Goal: Information Seeking & Learning: Compare options

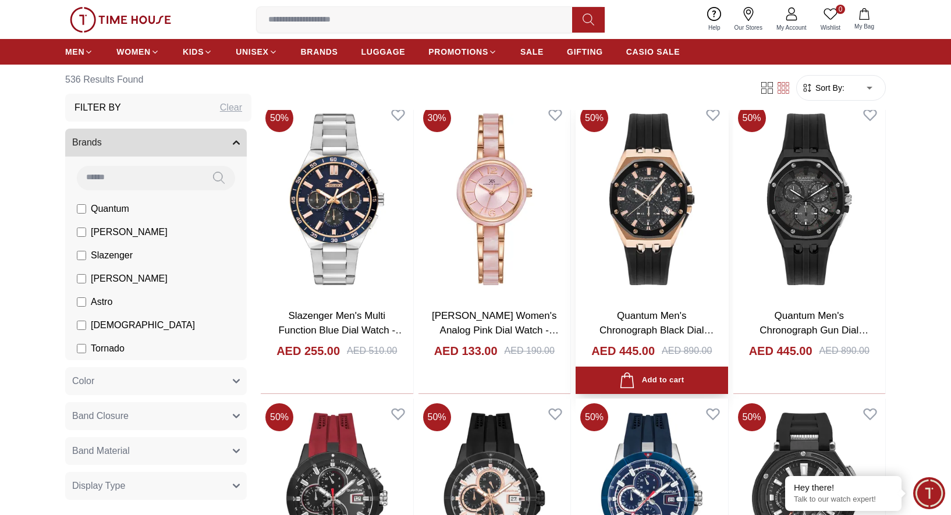
scroll to position [385, 0]
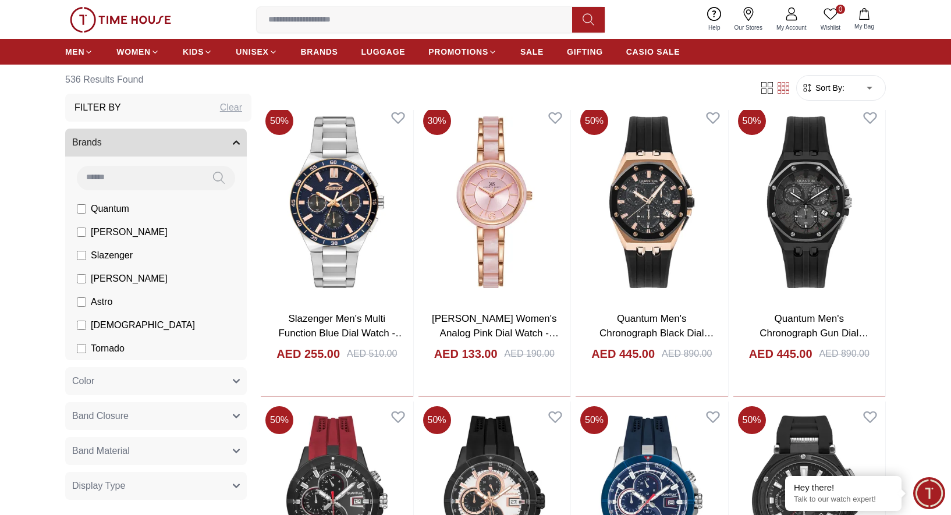
click at [841, 93] on span "Sort By:" at bounding box center [828, 87] width 31 height 12
click at [837, 90] on span "Sort By:" at bounding box center [828, 87] width 31 height 12
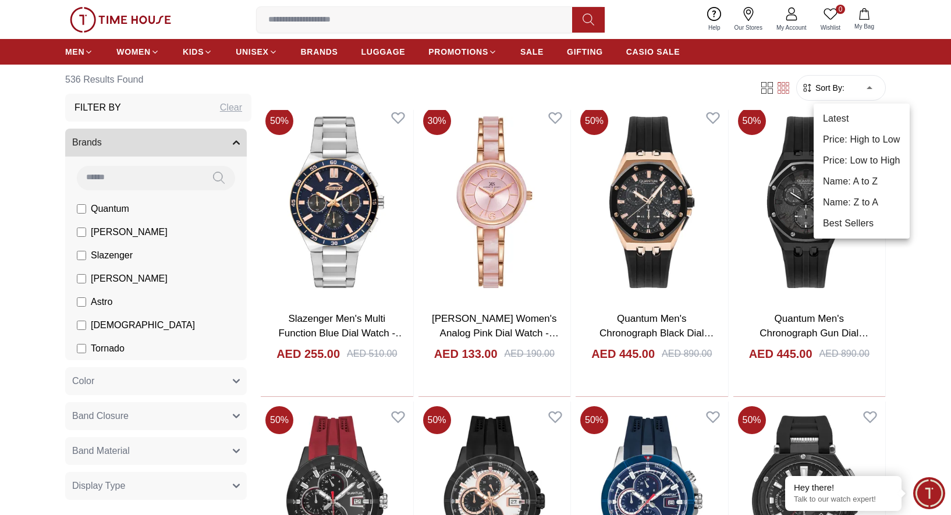
click at [869, 157] on li "Price: Low to High" at bounding box center [861, 160] width 96 height 21
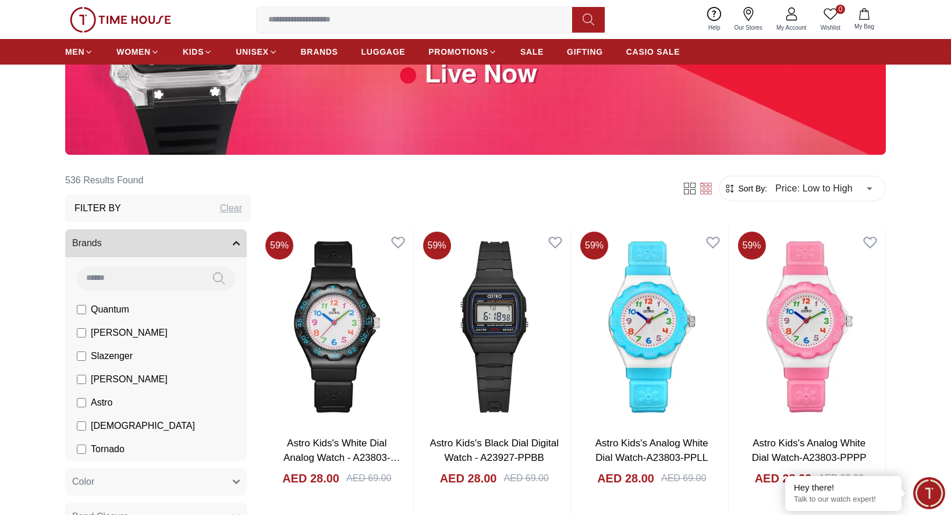
scroll to position [385, 0]
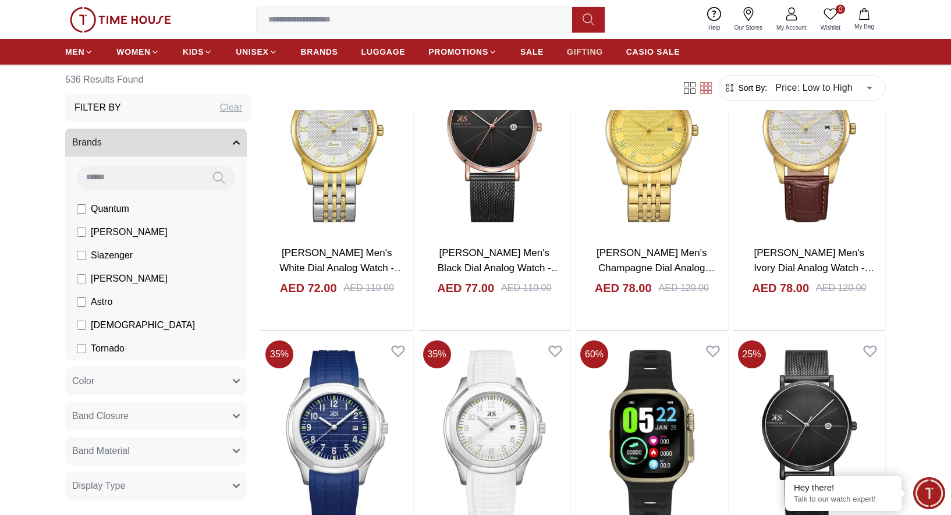
scroll to position [2846, 0]
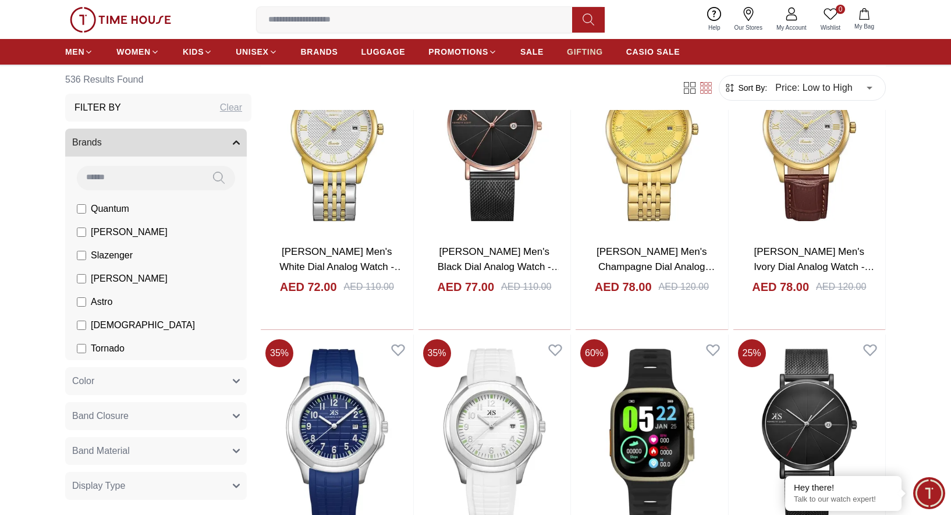
click at [567, 56] on span "GIFTING" at bounding box center [585, 52] width 36 height 12
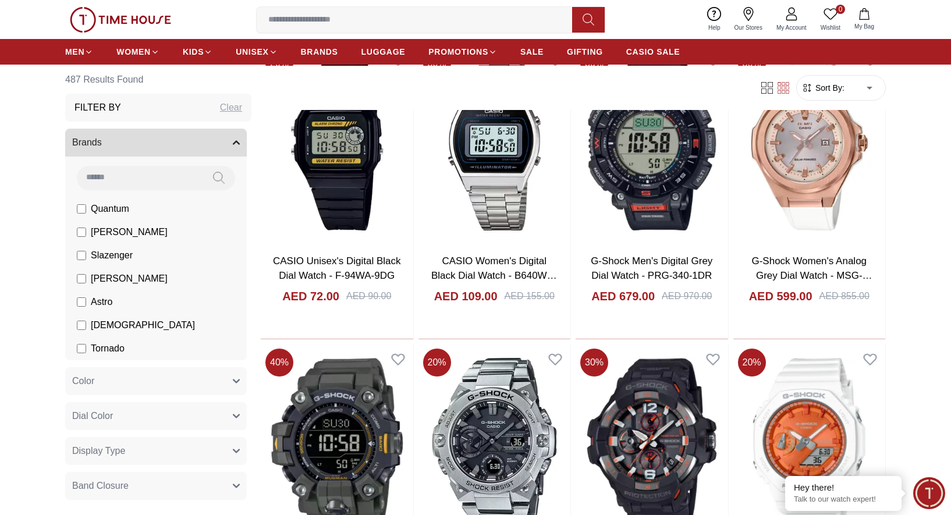
scroll to position [470, 0]
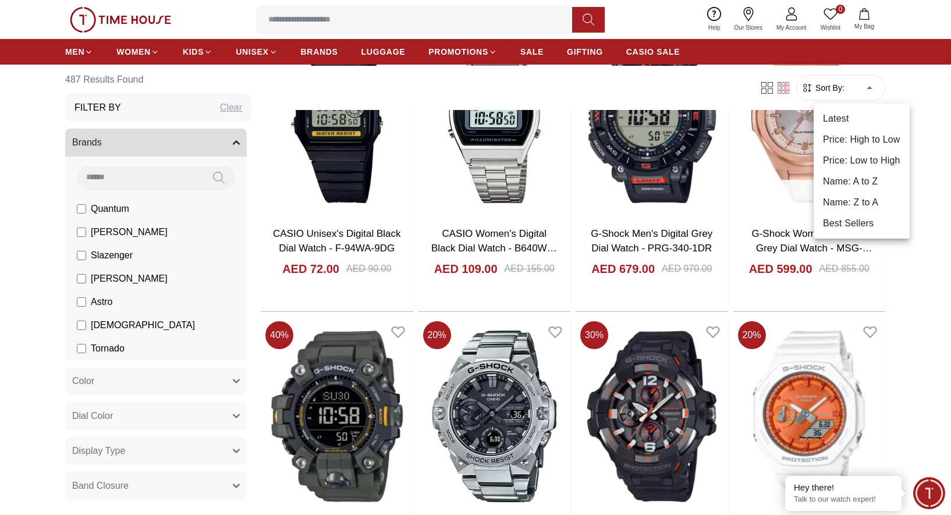
drag, startPoint x: 854, startPoint y: 90, endPoint x: 847, endPoint y: 94, distance: 8.1
click at [865, 164] on li "Price: Low to High" at bounding box center [861, 160] width 96 height 21
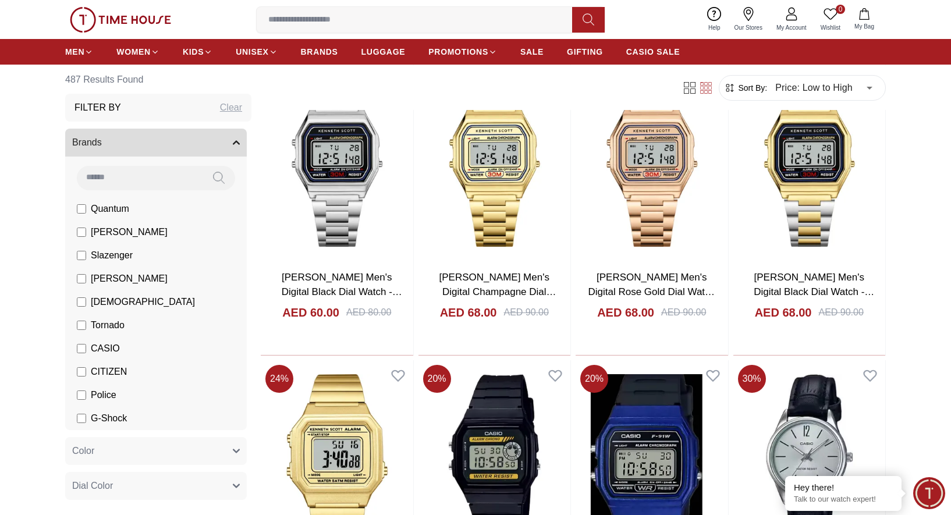
scroll to position [424, 0]
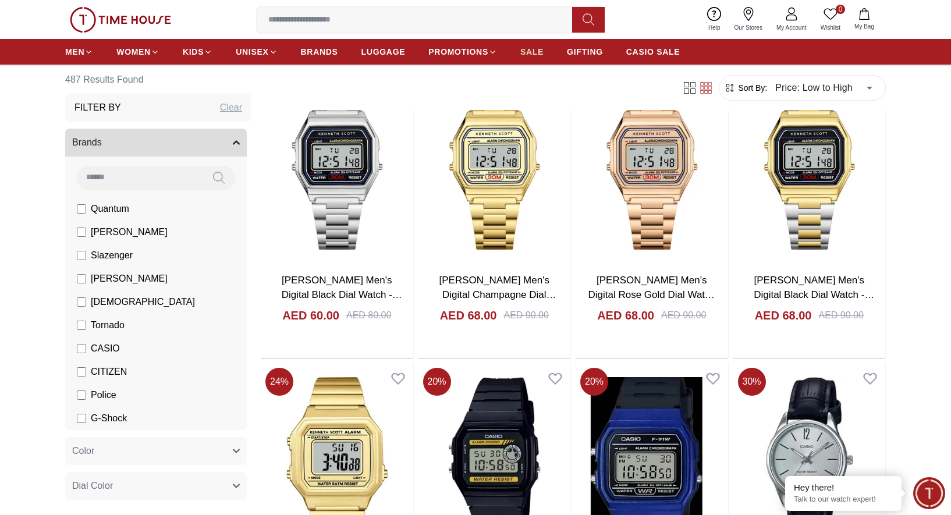
click at [520, 54] on span "SALE" at bounding box center [531, 52] width 23 height 12
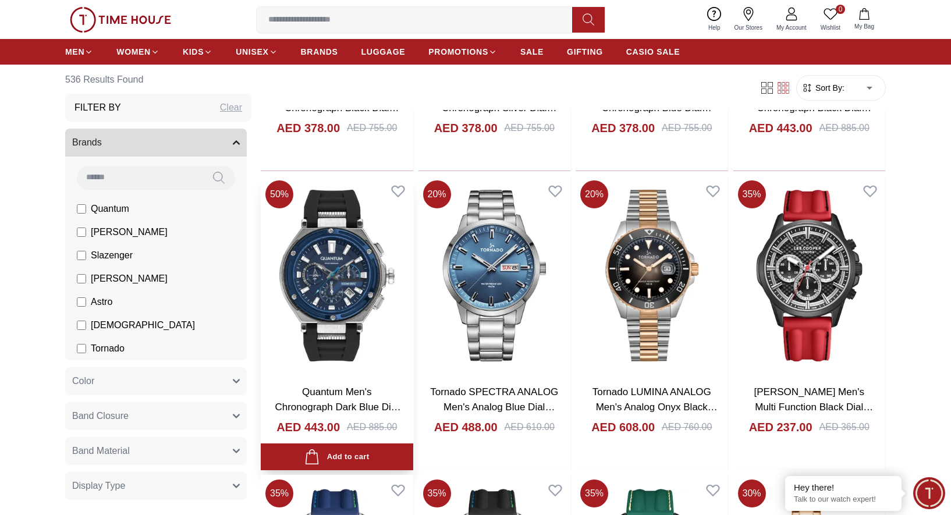
scroll to position [914, 0]
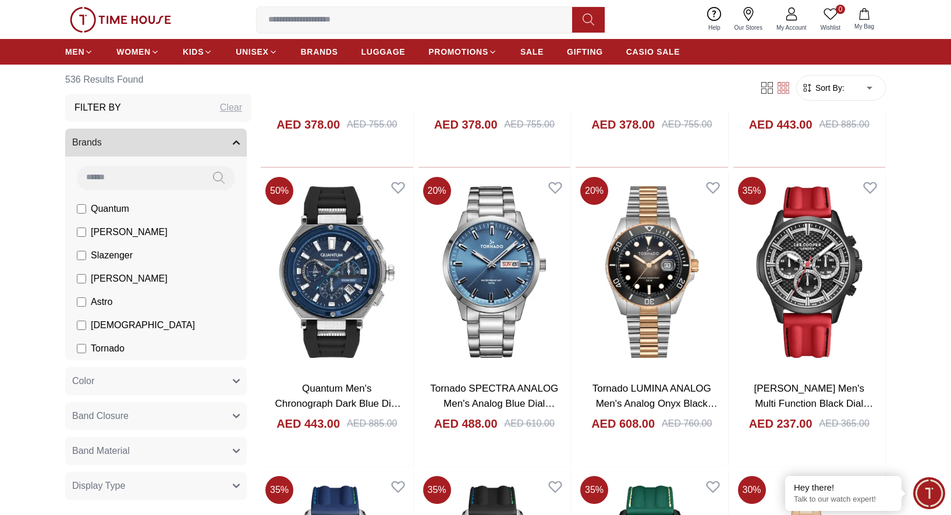
click at [862, 87] on body "100% Genuine products with International Warranty Shop From UAE | العربية | Cur…" at bounding box center [475, 307] width 951 height 2442
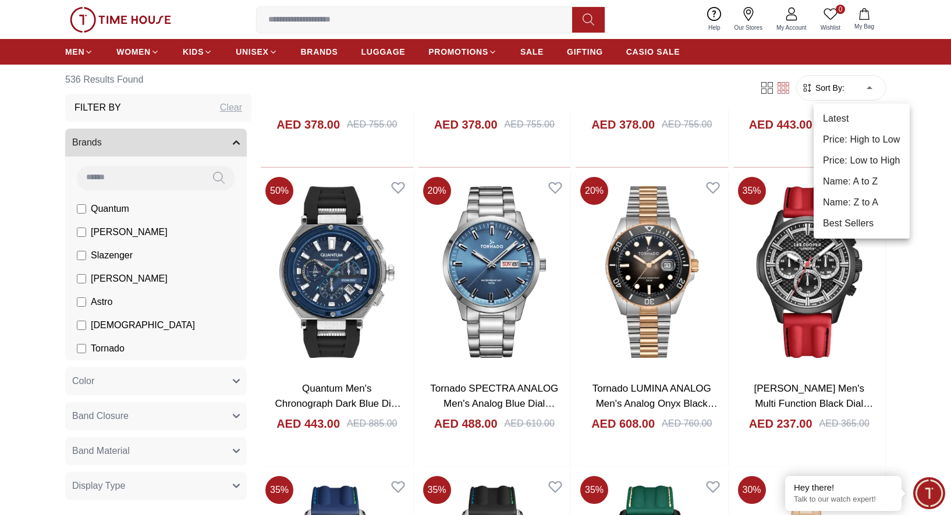
click at [855, 166] on li "Price: Low to High" at bounding box center [861, 160] width 96 height 21
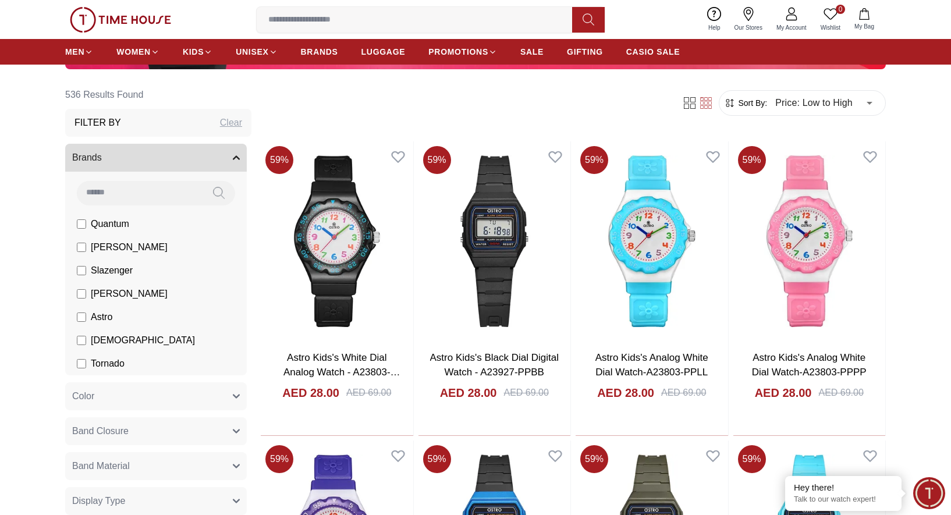
scroll to position [347, 0]
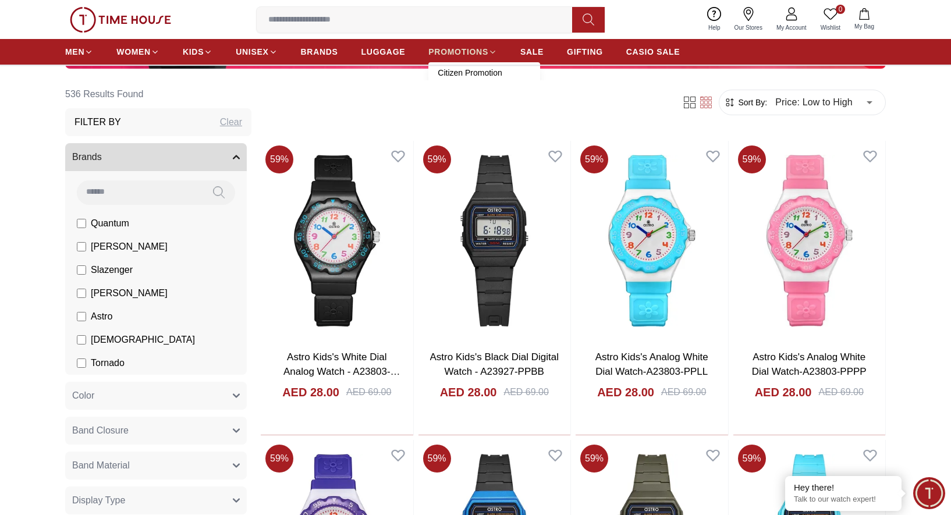
click at [439, 51] on span "PROMOTIONS" at bounding box center [458, 52] width 60 height 12
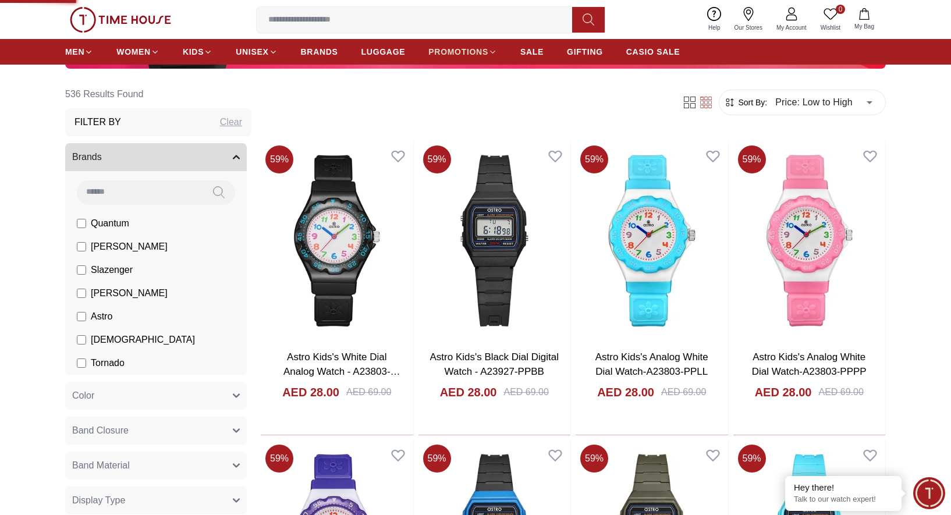
type input "******"
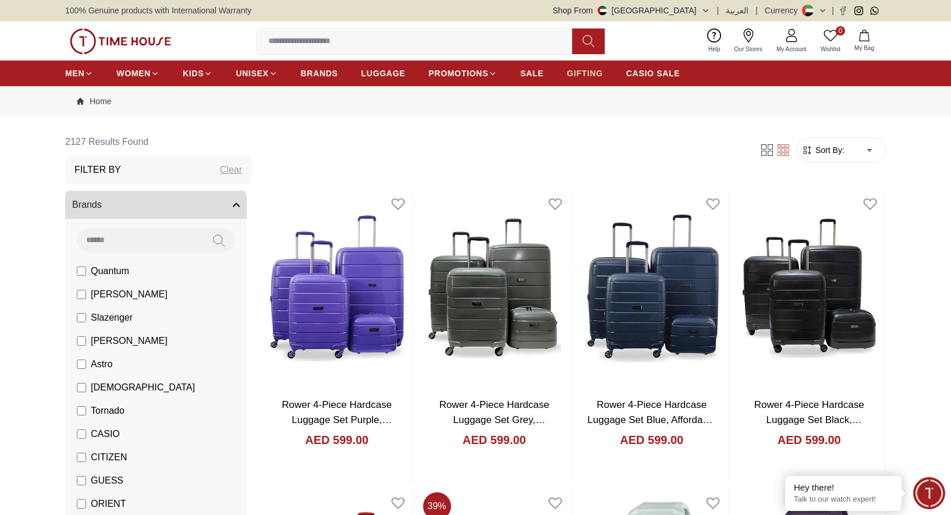
click at [567, 72] on span "GIFTING" at bounding box center [585, 73] width 36 height 12
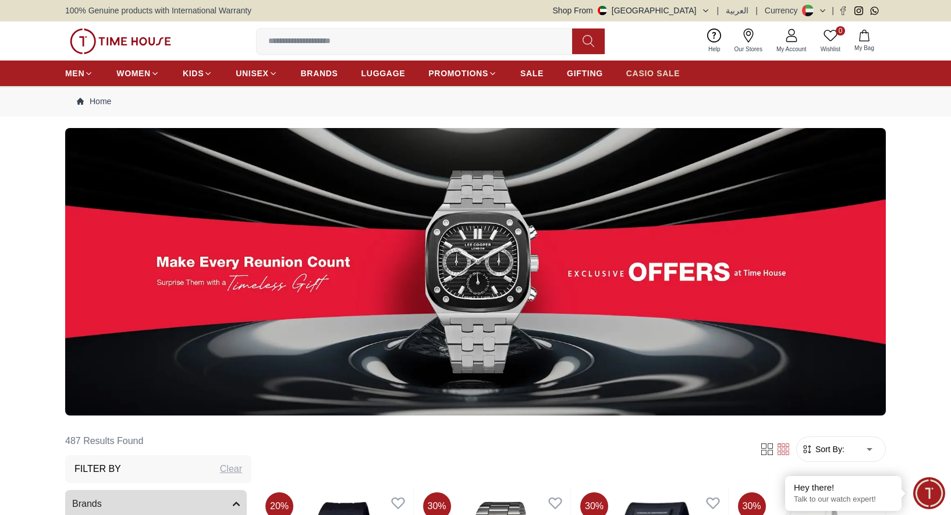
click at [626, 73] on span "CASIO SALE" at bounding box center [653, 73] width 54 height 12
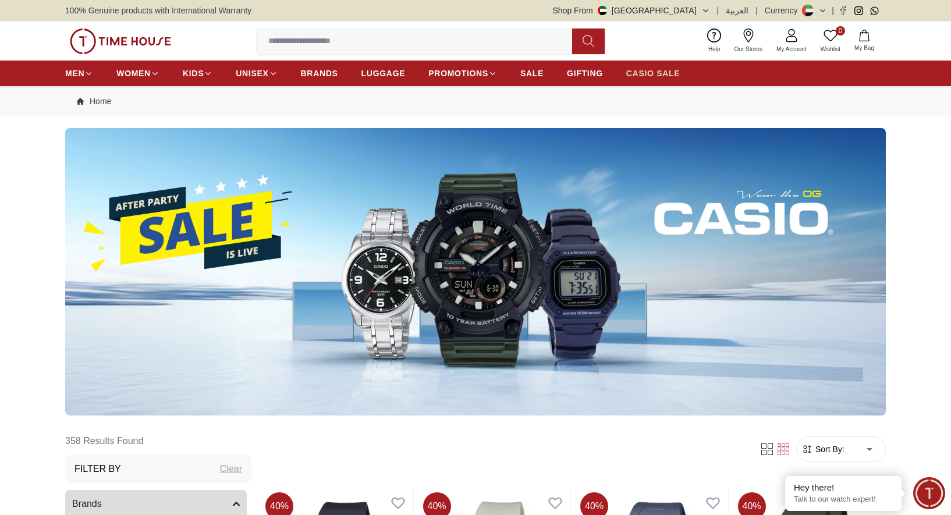
click at [626, 78] on span "CASIO SALE" at bounding box center [653, 73] width 54 height 12
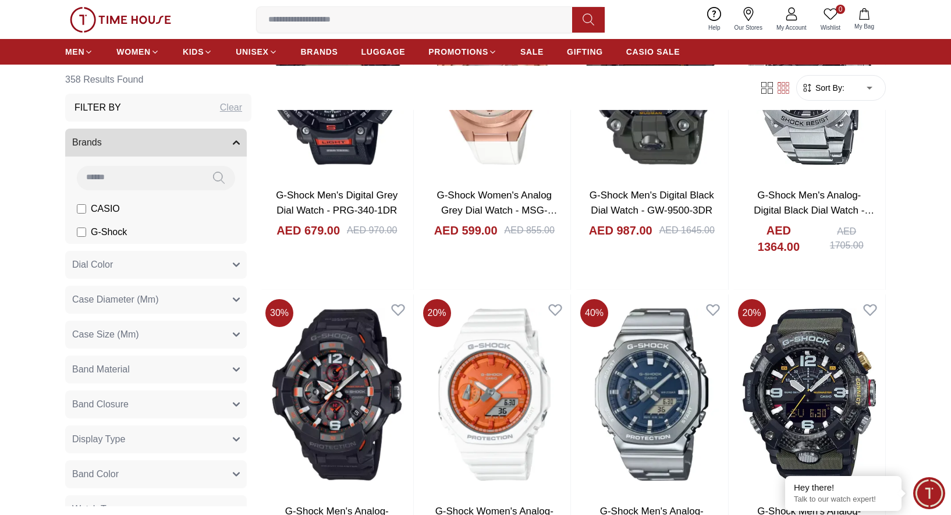
scroll to position [1062, 0]
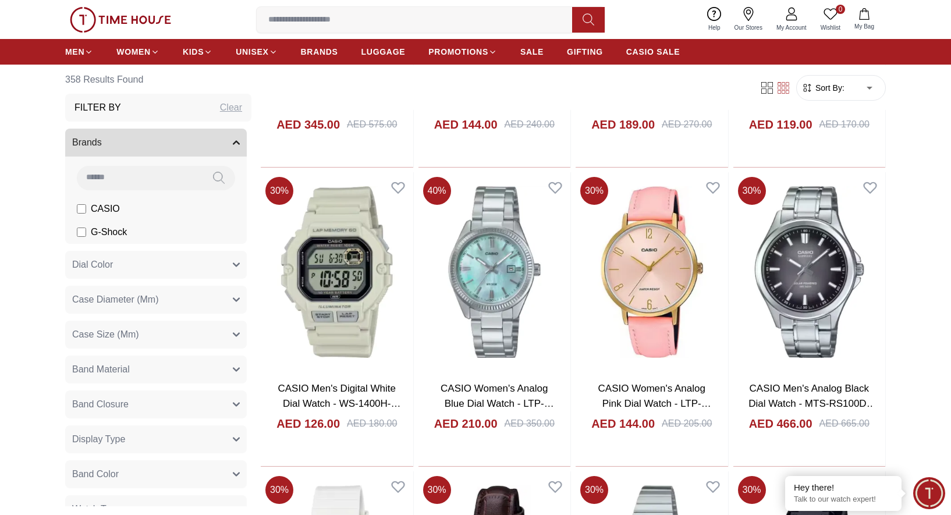
scroll to position [2813, 0]
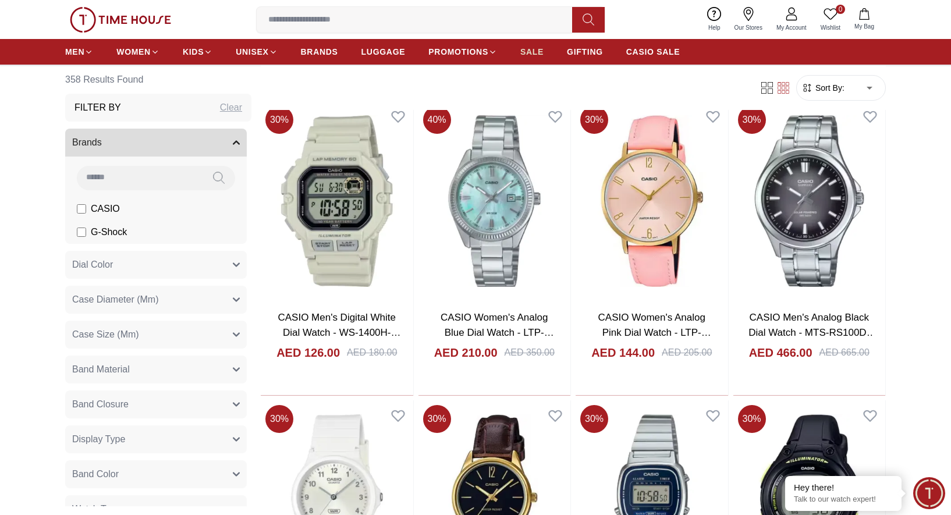
click at [520, 55] on span "SALE" at bounding box center [531, 52] width 23 height 12
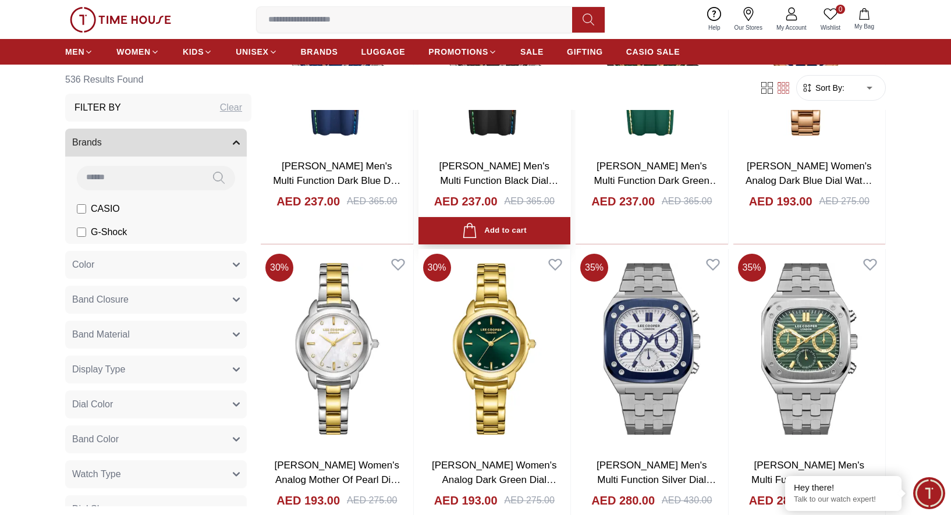
scroll to position [1613, 0]
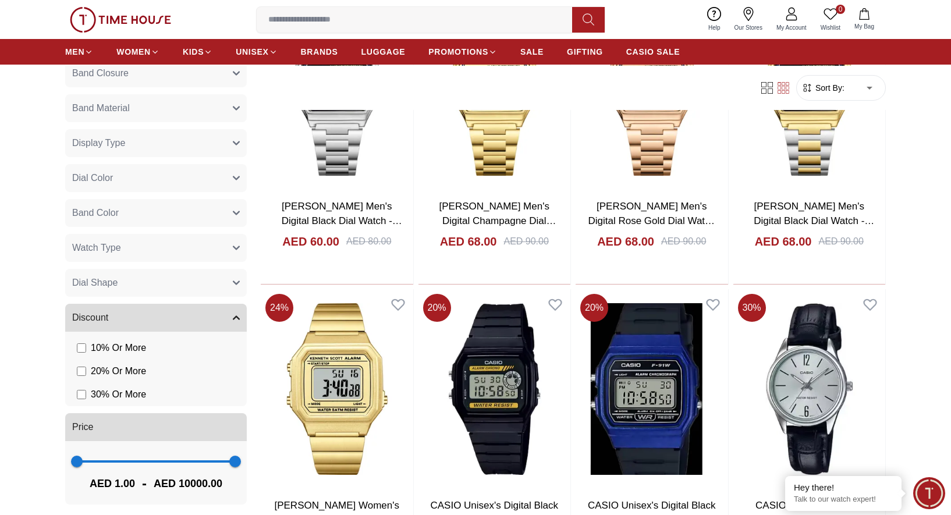
scroll to position [232, 0]
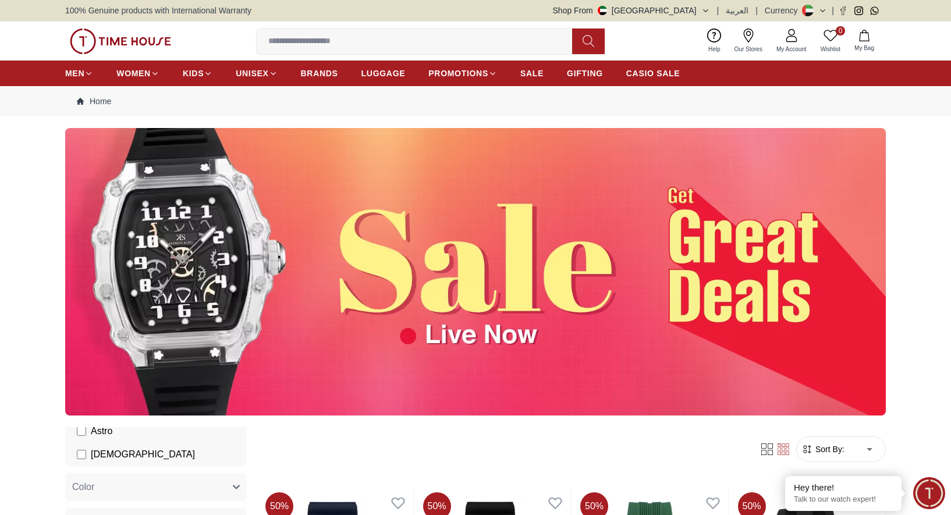
scroll to position [325, 0]
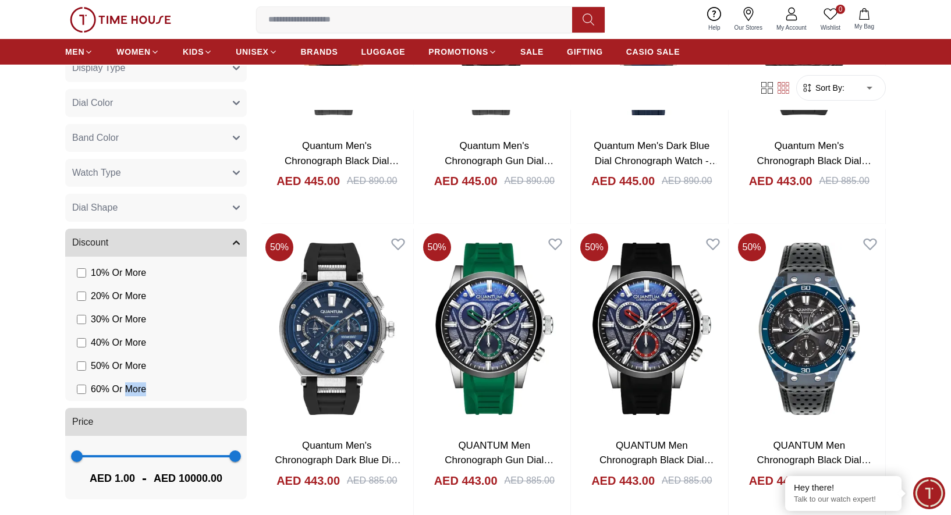
scroll to position [1157, 0]
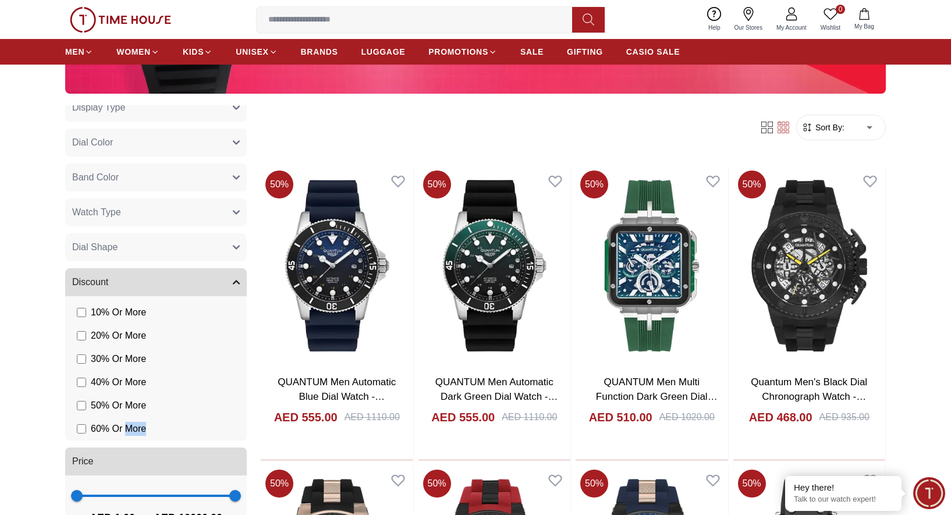
scroll to position [322, 0]
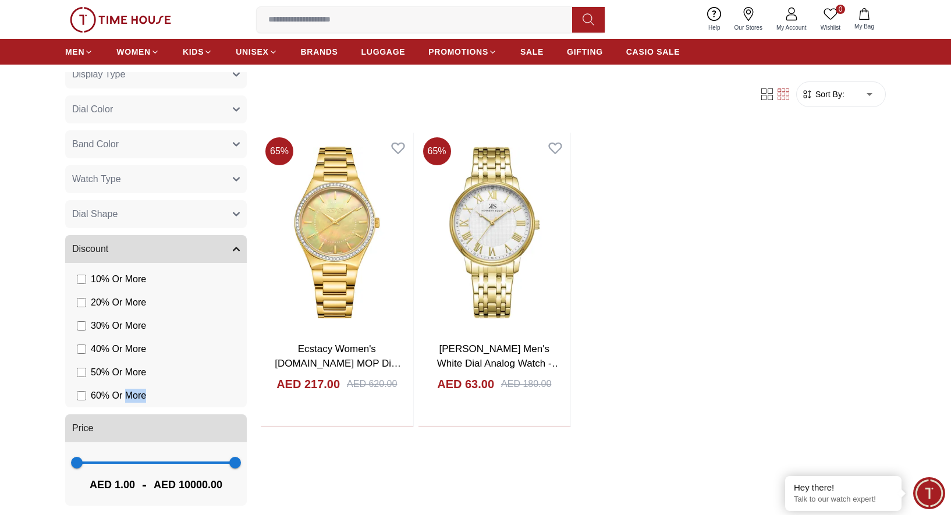
scroll to position [359, 0]
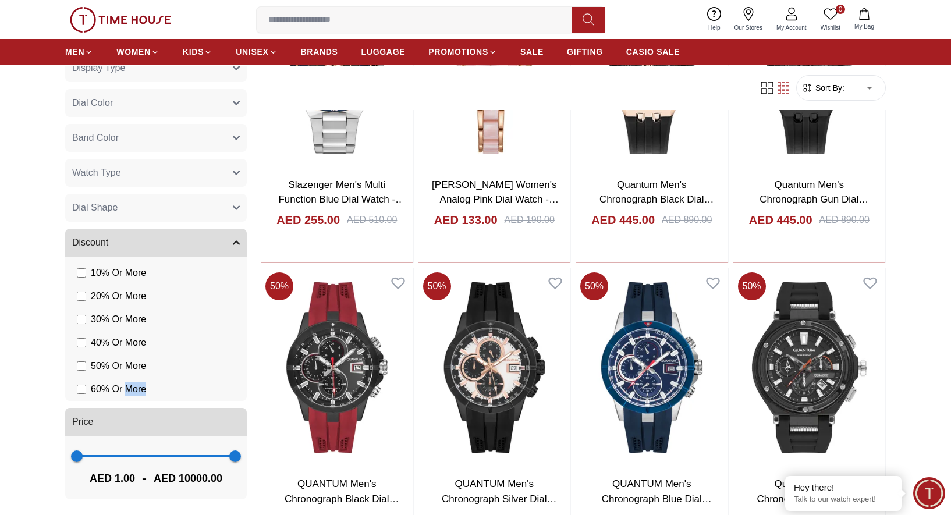
scroll to position [418, 0]
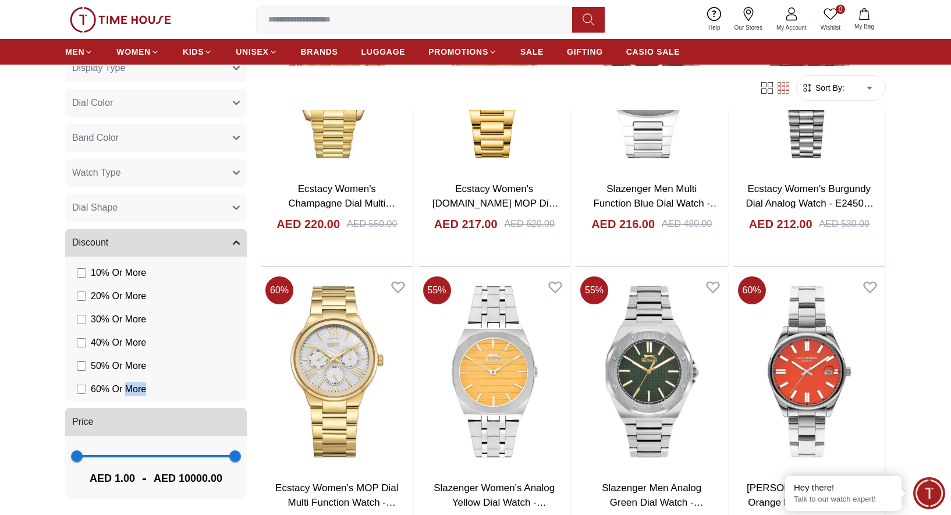
scroll to position [1420, 0]
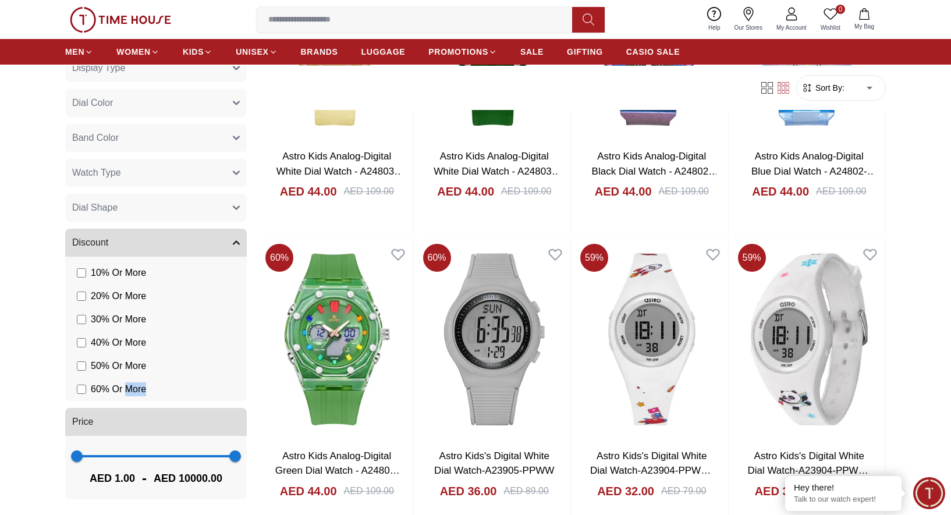
scroll to position [2490, 0]
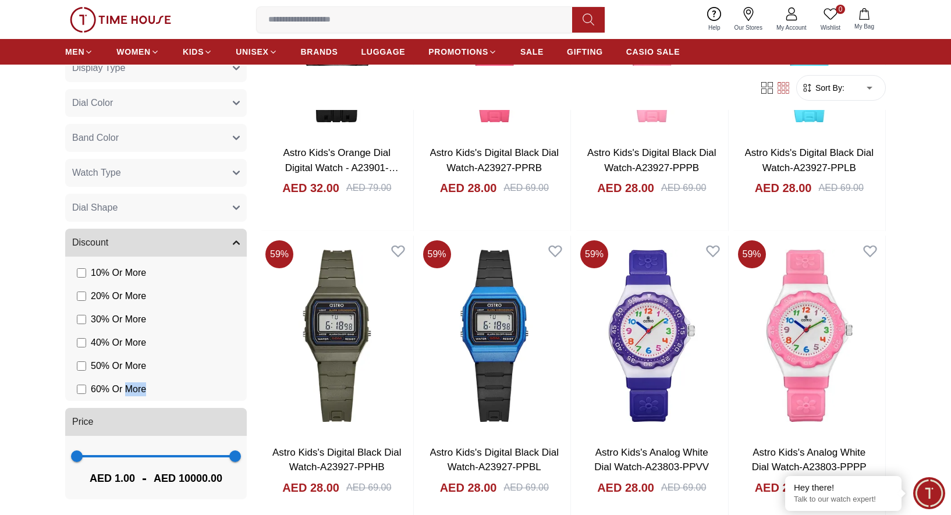
scroll to position [3230, 0]
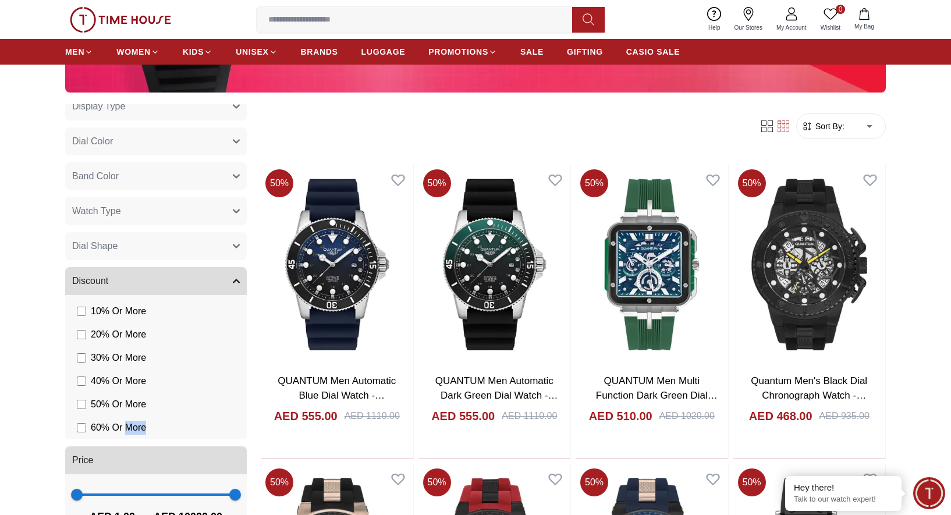
scroll to position [368, 0]
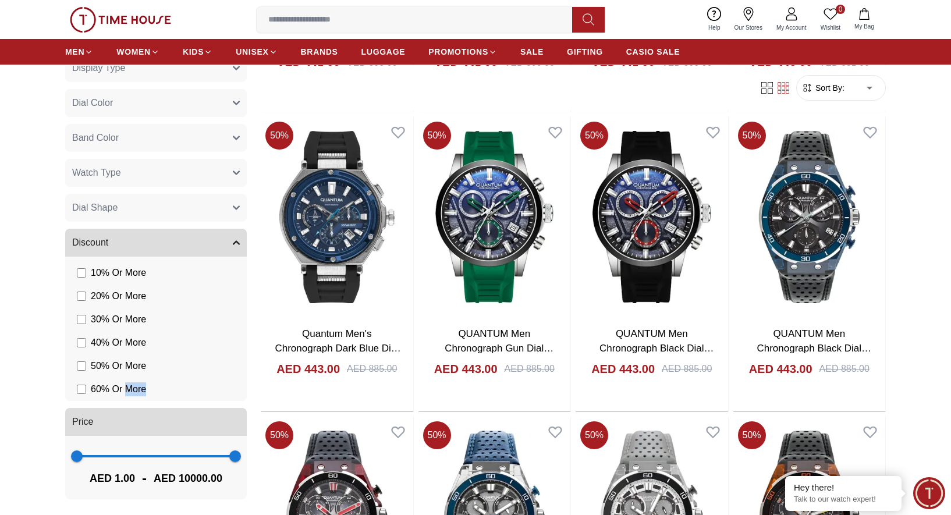
scroll to position [1281, 0]
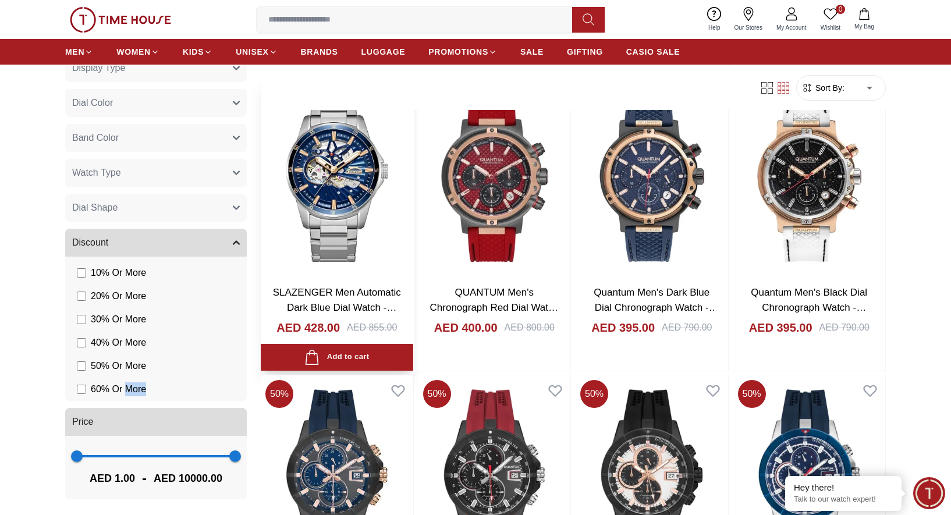
scroll to position [1910, 0]
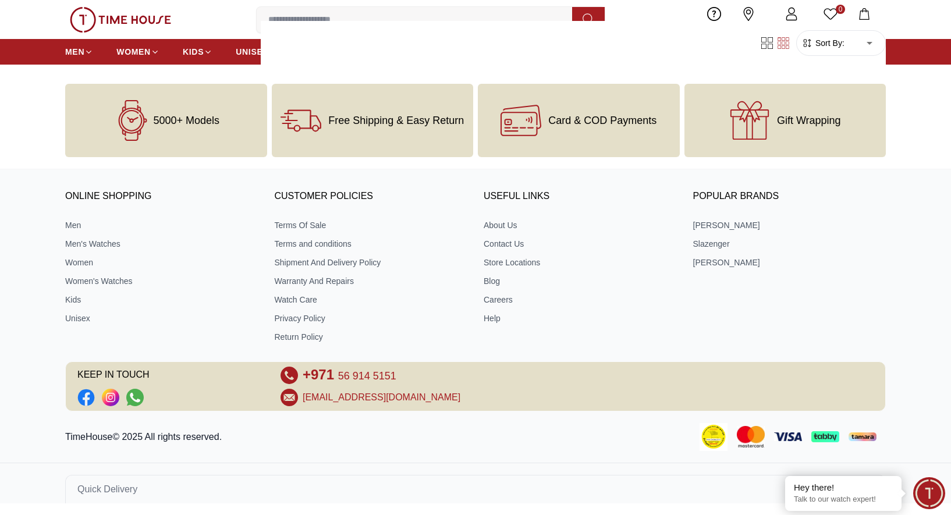
scroll to position [798, 0]
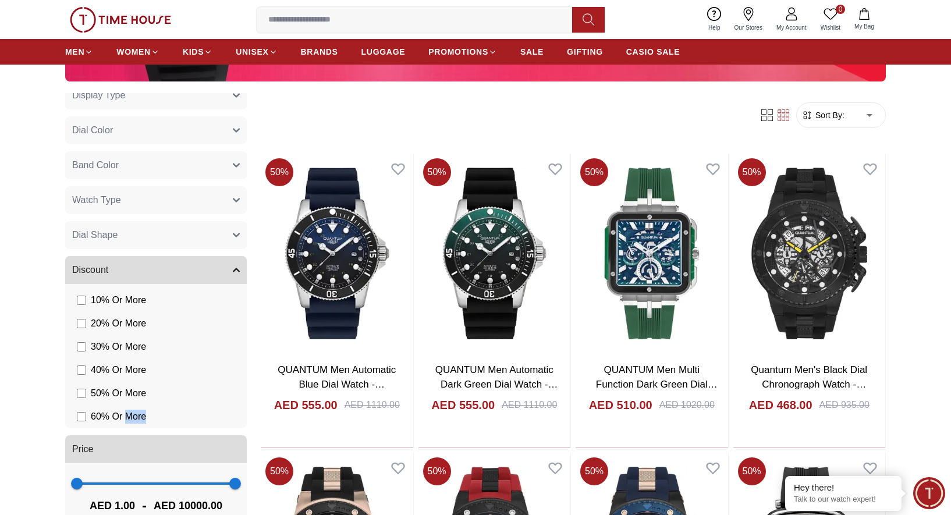
scroll to position [460, 0]
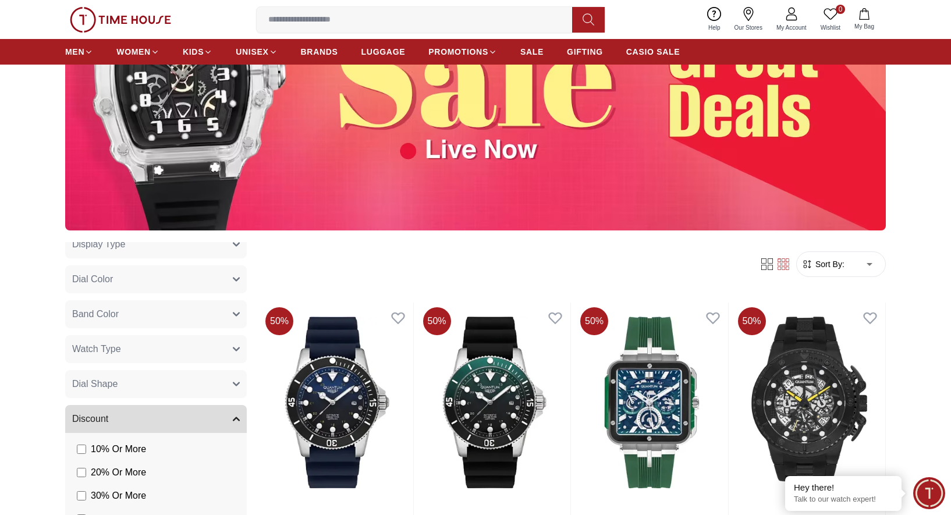
scroll to position [395, 0]
click at [238, 308] on button "Band Color" at bounding box center [156, 314] width 182 height 28
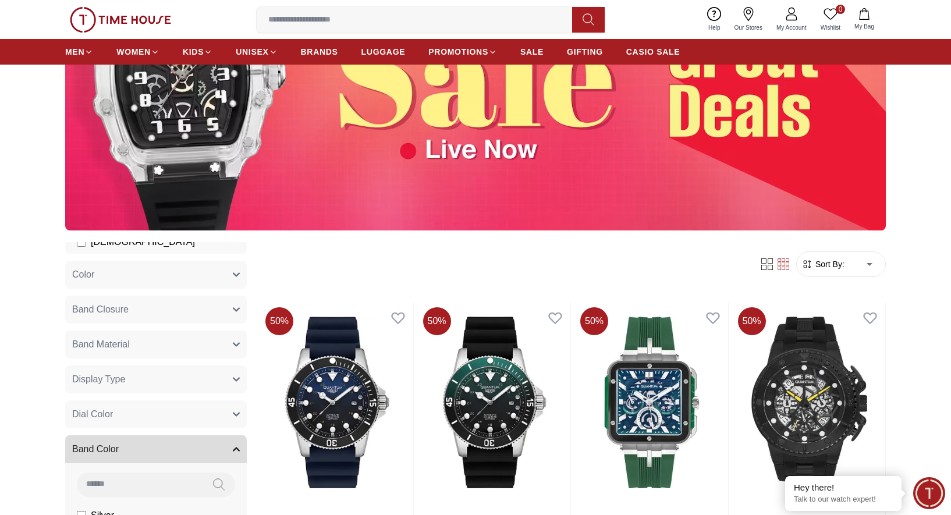
scroll to position [266, 0]
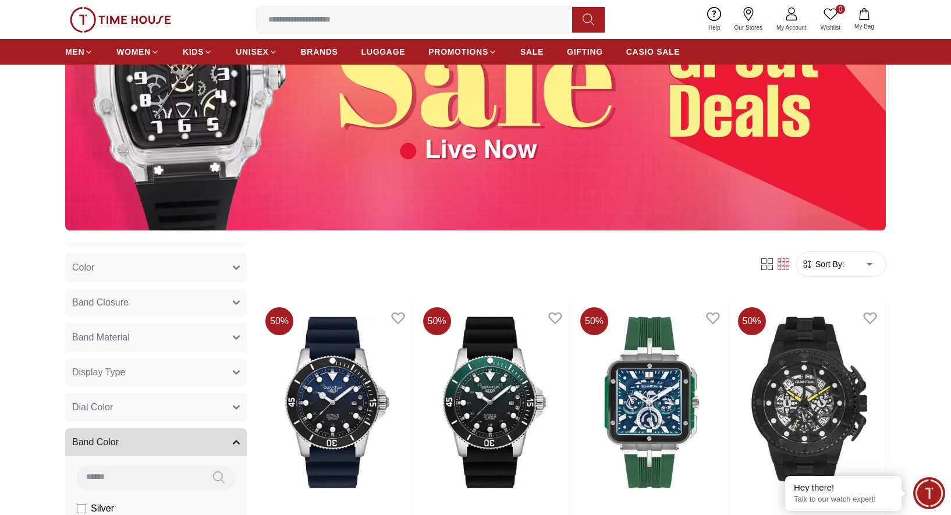
click at [233, 439] on icon "button" at bounding box center [236, 442] width 7 height 7
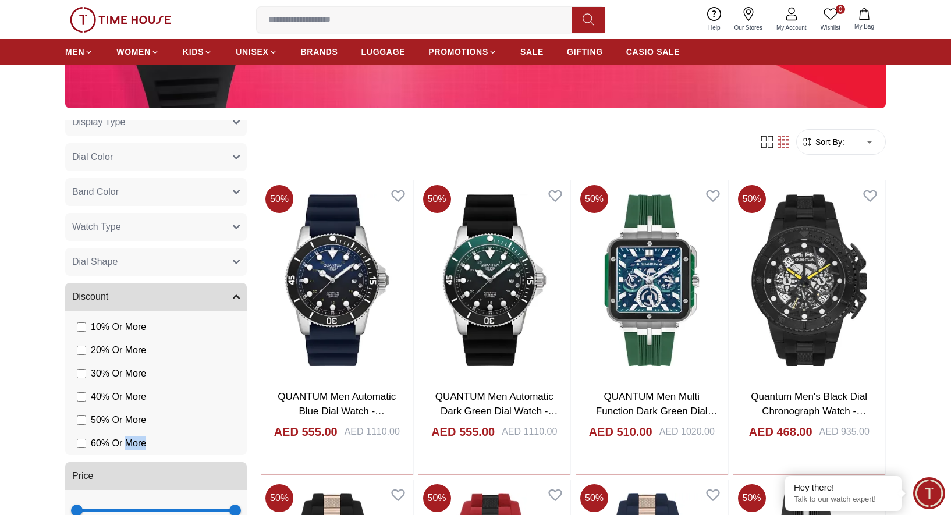
scroll to position [326, 0]
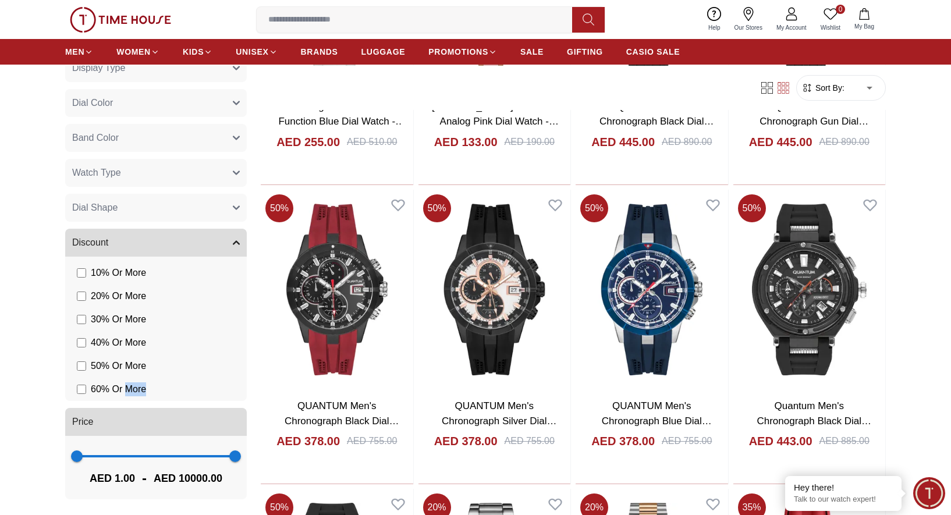
scroll to position [598, 0]
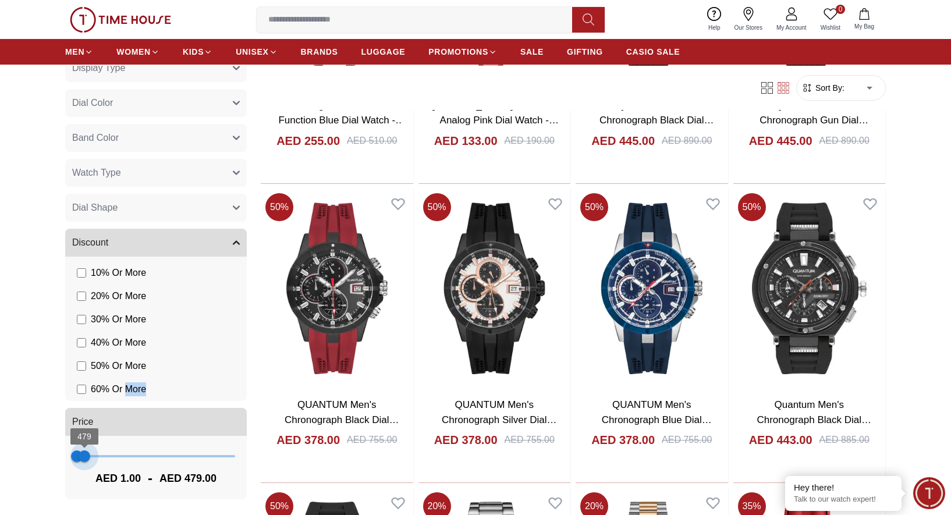
type input "***"
drag, startPoint x: 232, startPoint y: 455, endPoint x: 80, endPoint y: 468, distance: 151.9
click at [83, 468] on div "1 405 AED 1.00 - AED 405.00" at bounding box center [156, 466] width 182 height 63
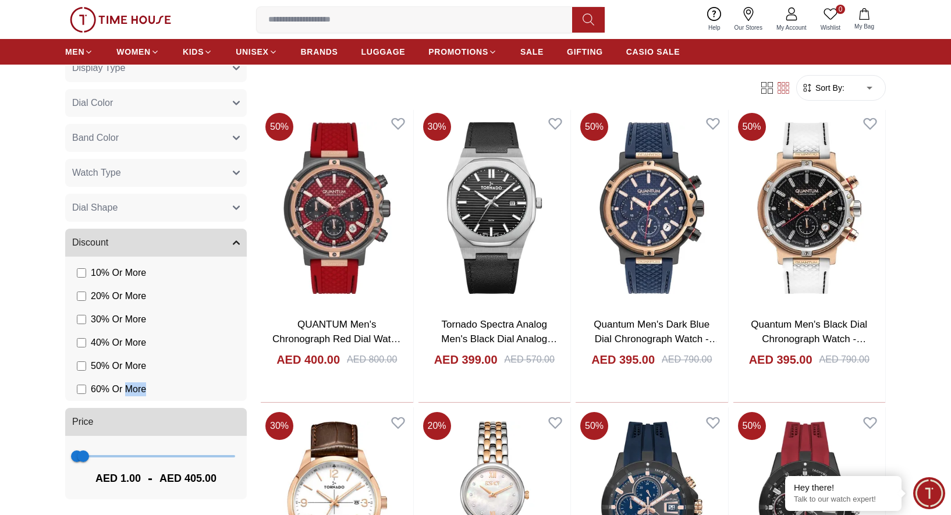
scroll to position [395, 0]
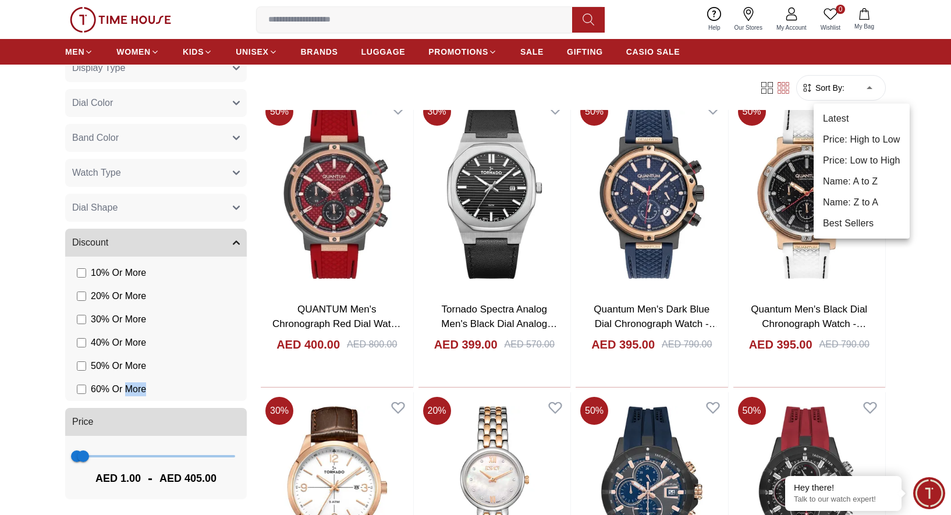
click at [870, 162] on li "Price: Low to High" at bounding box center [861, 160] width 96 height 21
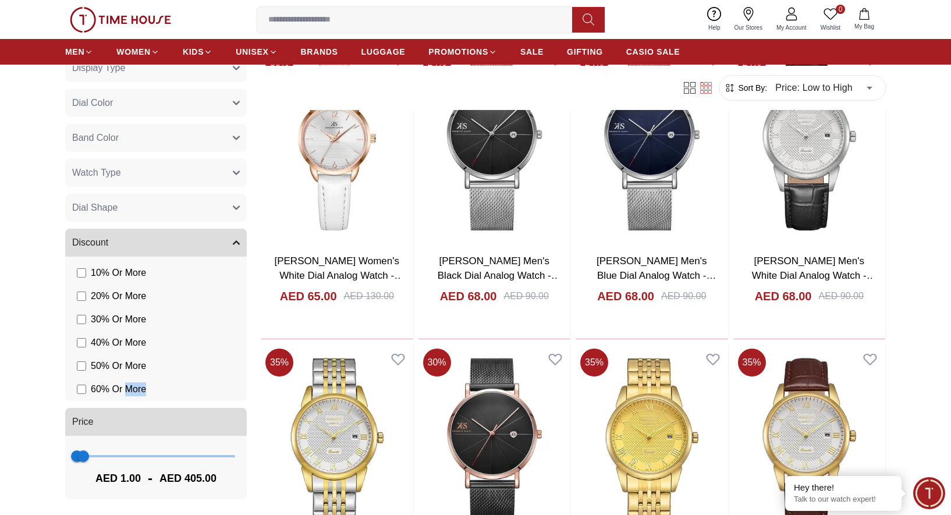
scroll to position [2533, 0]
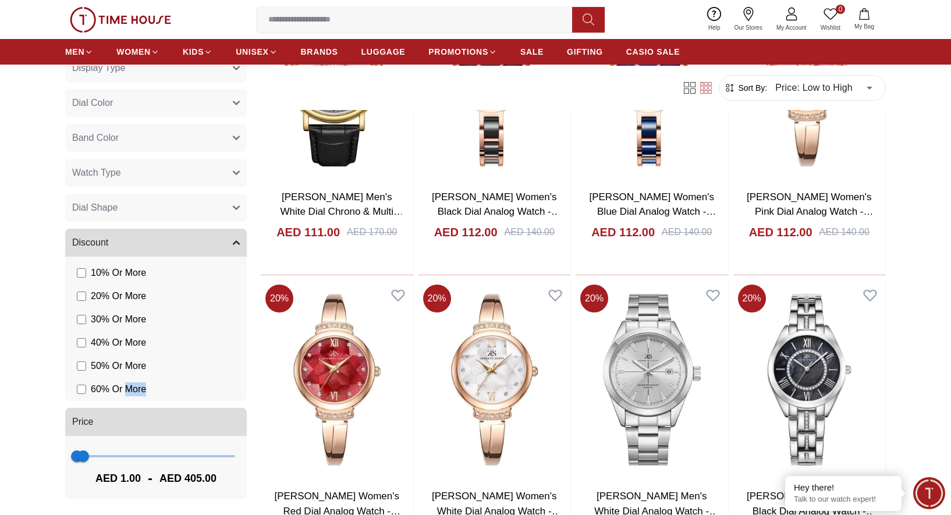
scroll to position [7988, 0]
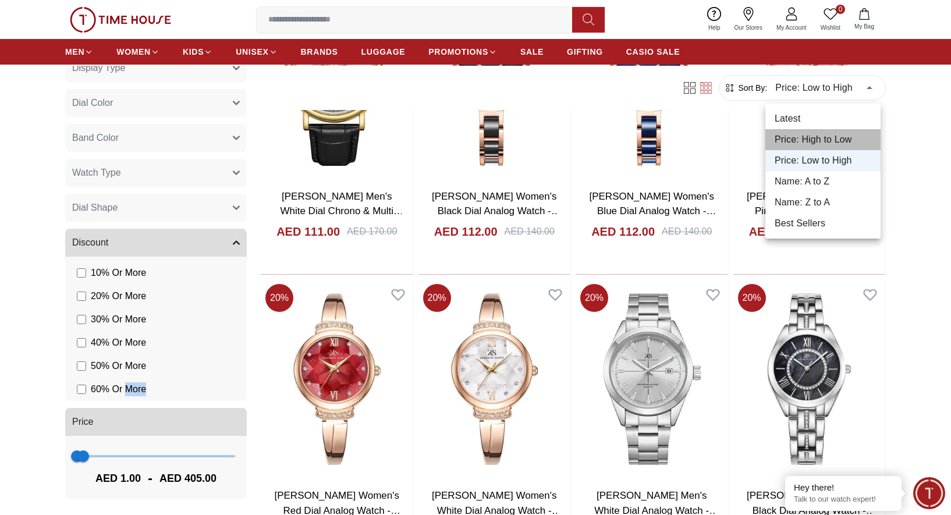
click at [821, 143] on li "Price: High to Low" at bounding box center [822, 139] width 115 height 21
type input "*"
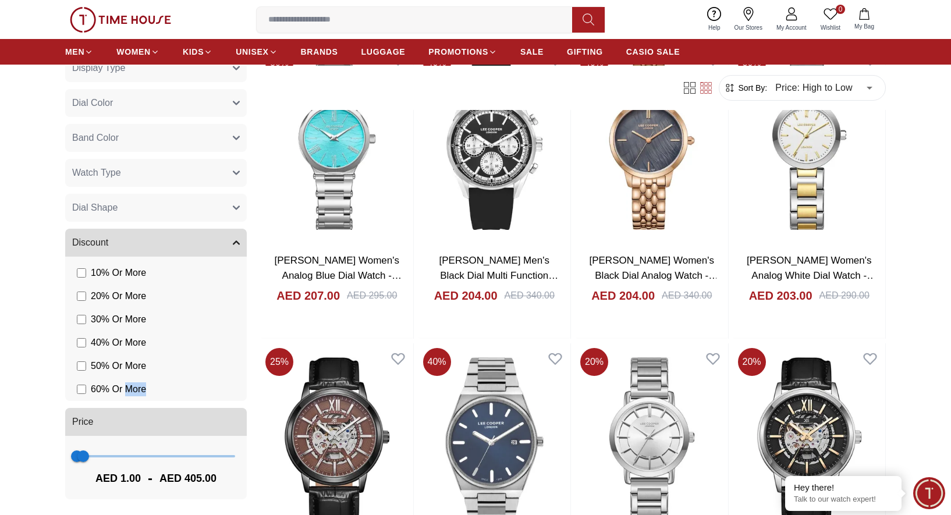
scroll to position [3435, 0]
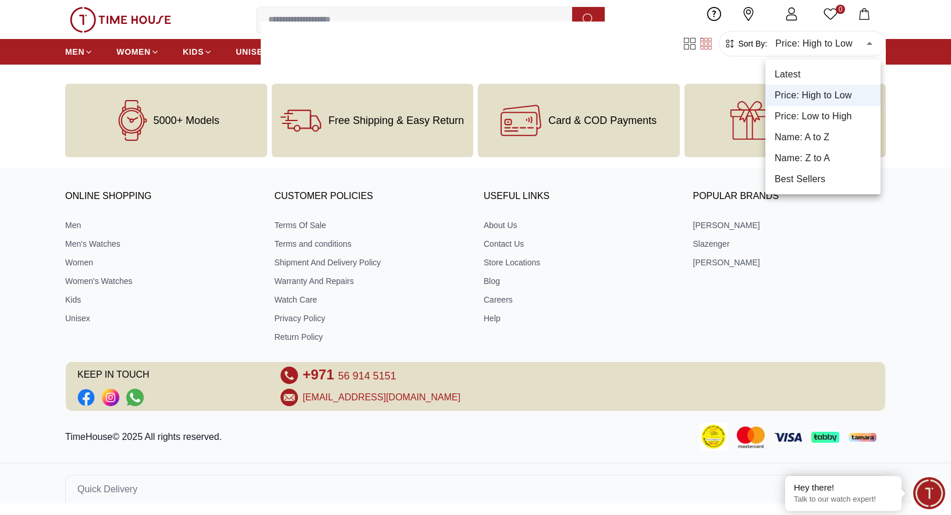
click at [808, 76] on li "Latest" at bounding box center [822, 74] width 115 height 21
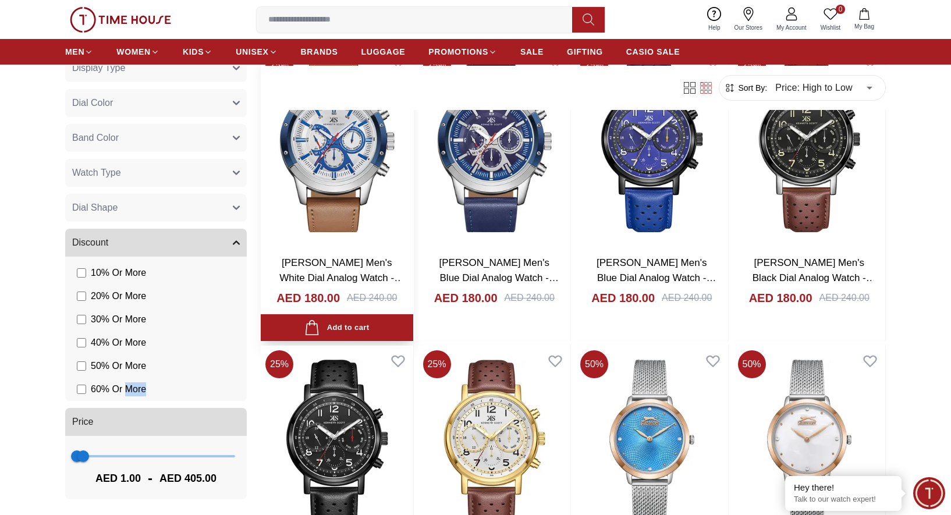
scroll to position [4334, 0]
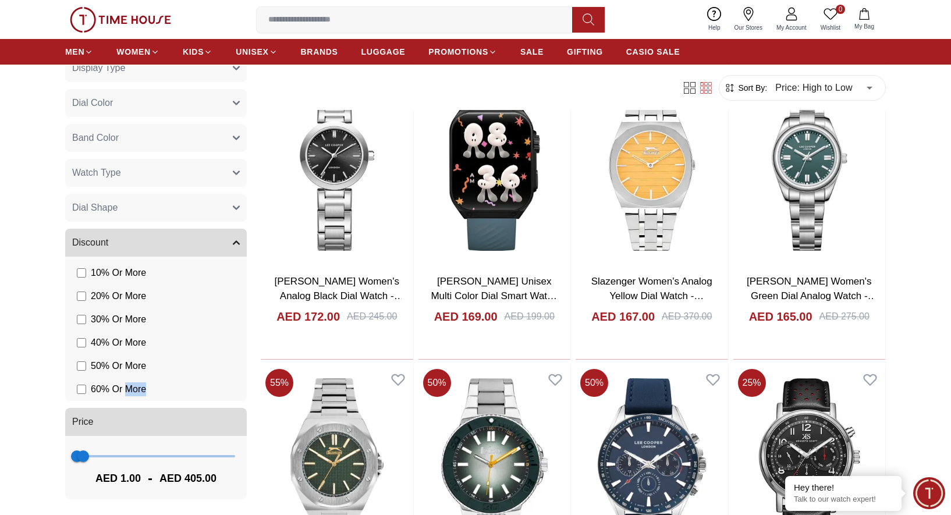
scroll to position [5507, 0]
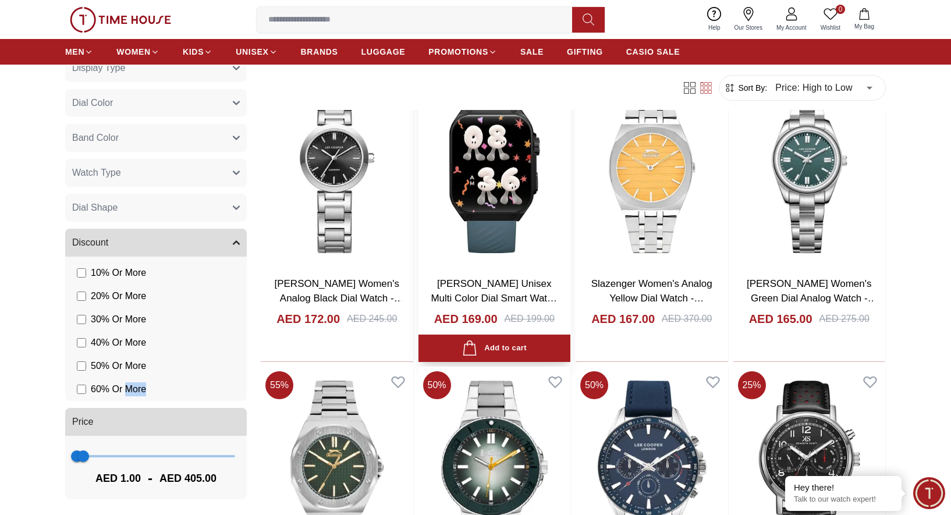
click at [496, 207] on img at bounding box center [494, 167] width 152 height 200
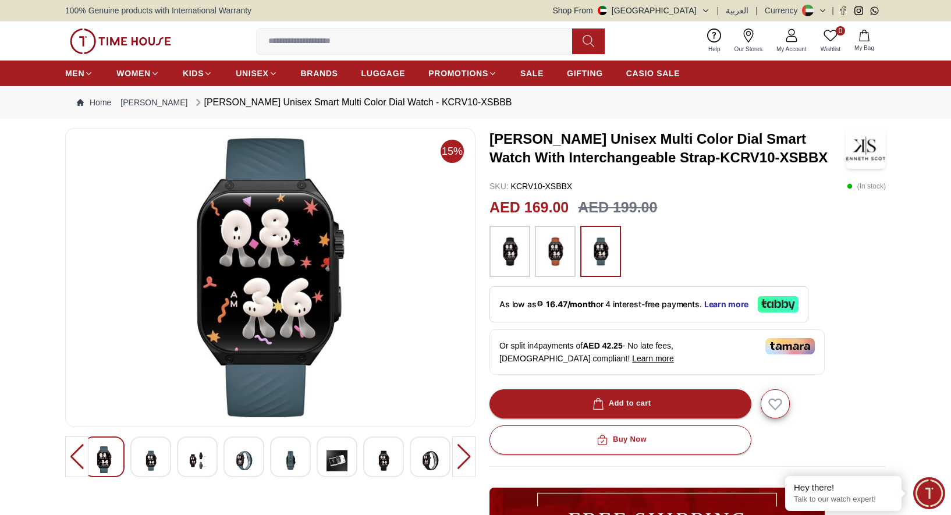
click at [154, 460] on img at bounding box center [150, 460] width 21 height 29
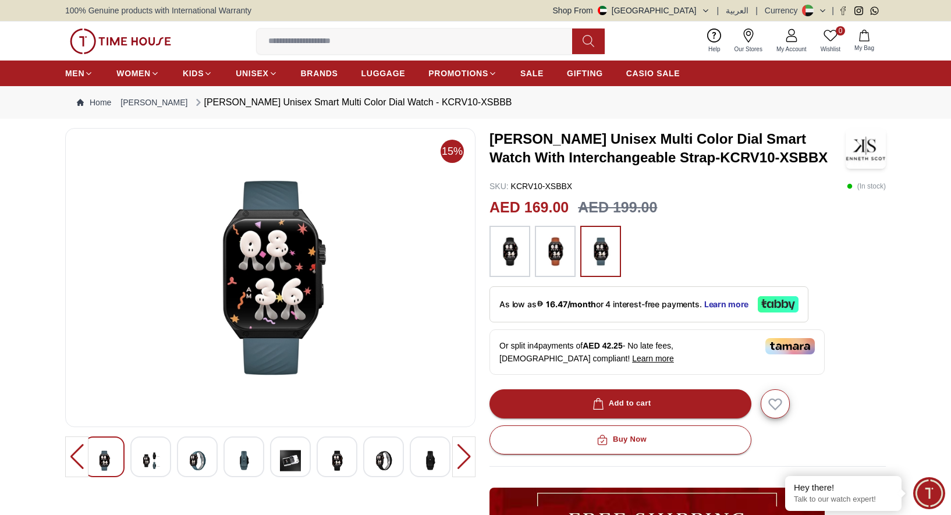
click at [194, 463] on img at bounding box center [197, 460] width 21 height 29
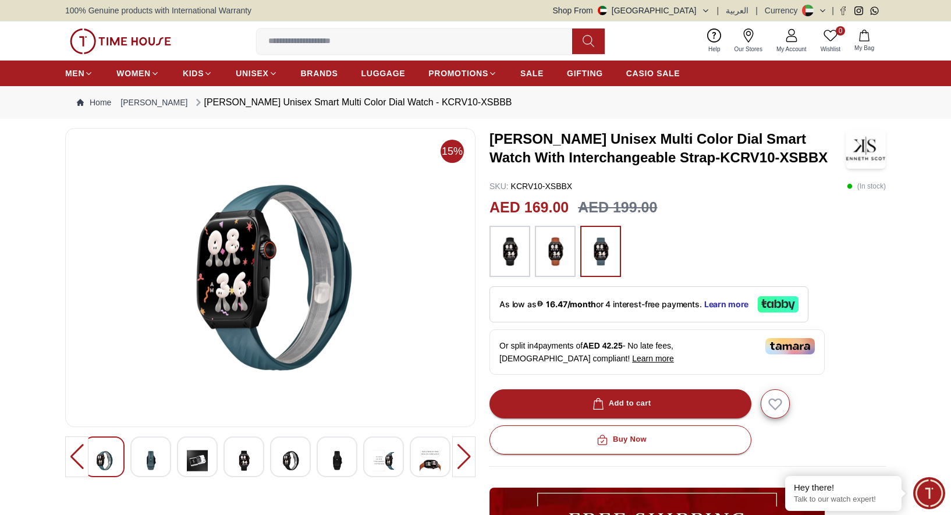
click at [221, 458] on div at bounding box center [130, 456] width 373 height 41
click at [295, 463] on img at bounding box center [290, 460] width 21 height 29
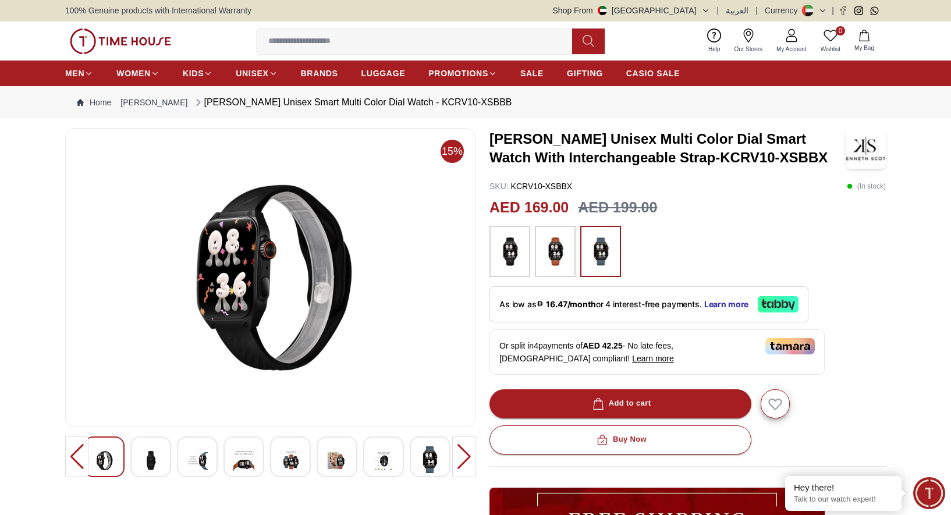
click at [376, 460] on img at bounding box center [383, 460] width 21 height 29
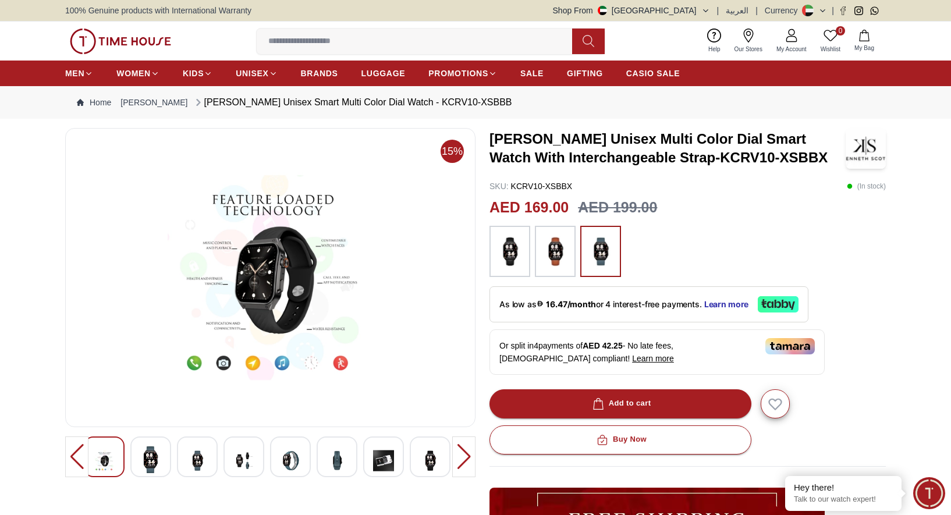
click at [332, 454] on img at bounding box center [336, 460] width 21 height 29
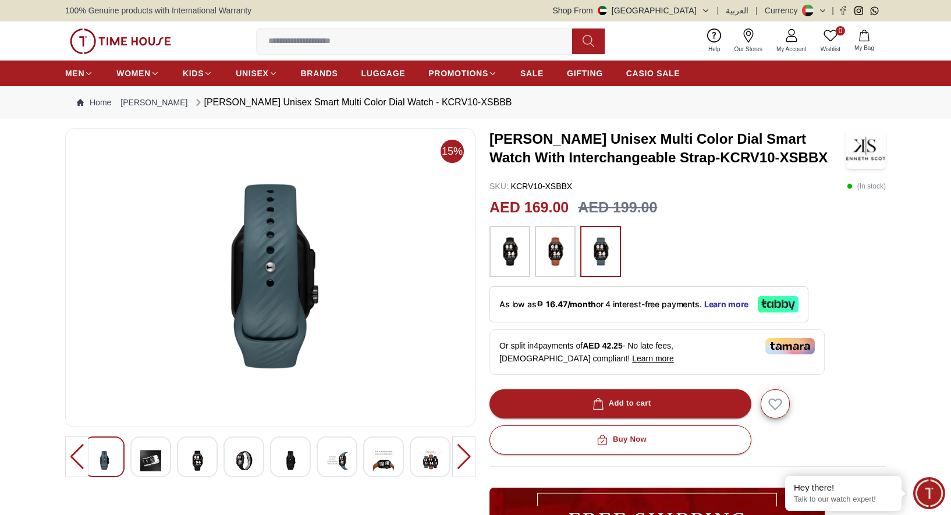
click at [400, 456] on div at bounding box center [383, 456] width 41 height 41
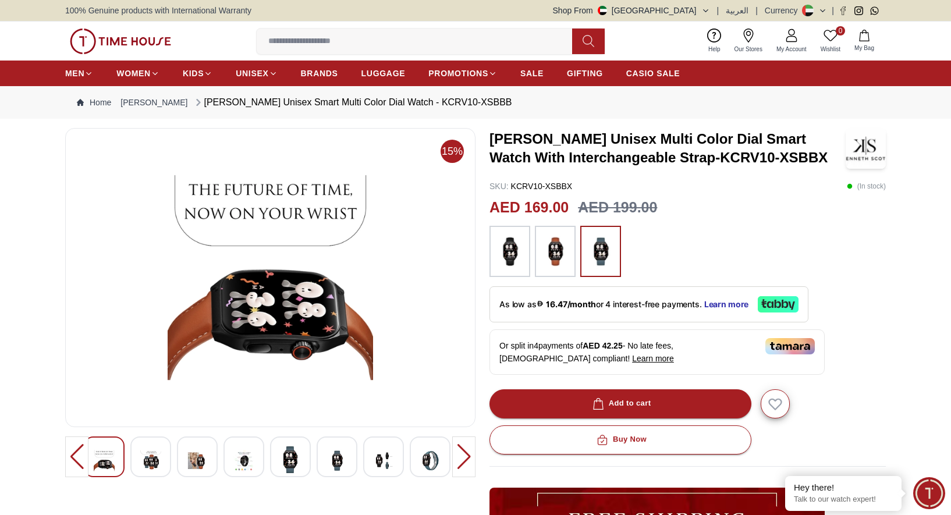
click at [434, 459] on img at bounding box center [430, 460] width 21 height 29
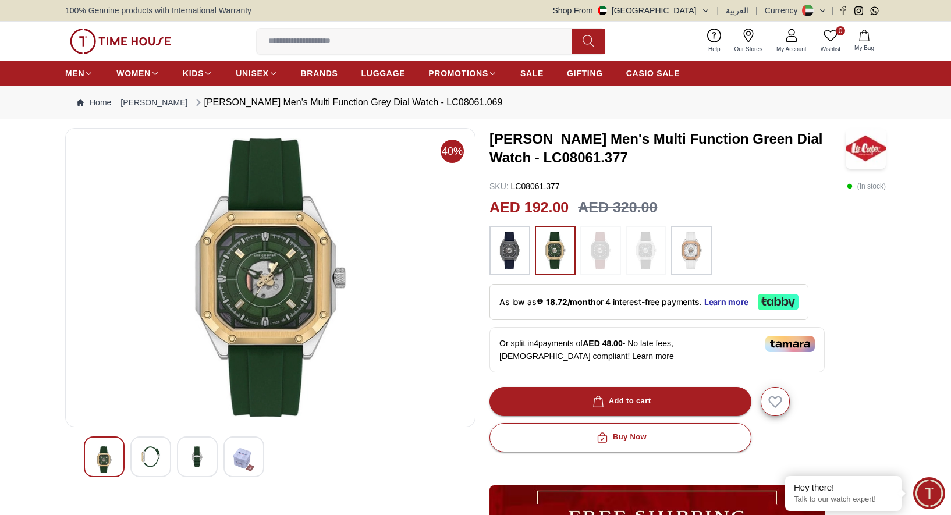
click at [206, 454] on img at bounding box center [197, 456] width 21 height 21
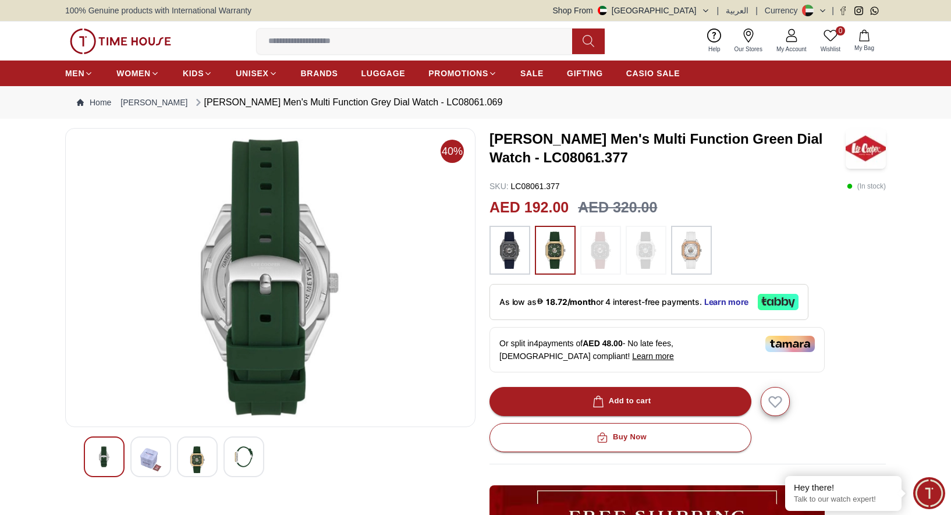
click at [234, 454] on img at bounding box center [243, 456] width 21 height 21
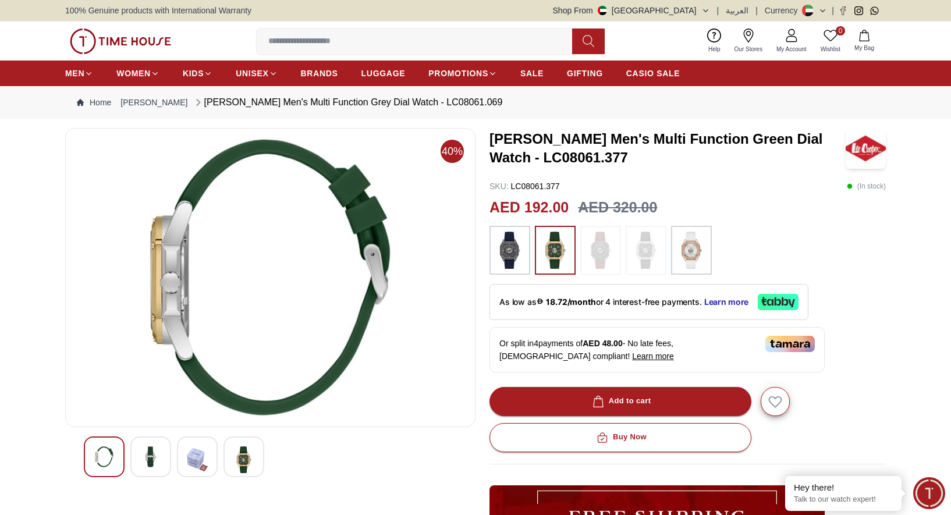
click at [112, 453] on img at bounding box center [104, 456] width 21 height 21
click at [158, 452] on img at bounding box center [150, 456] width 21 height 21
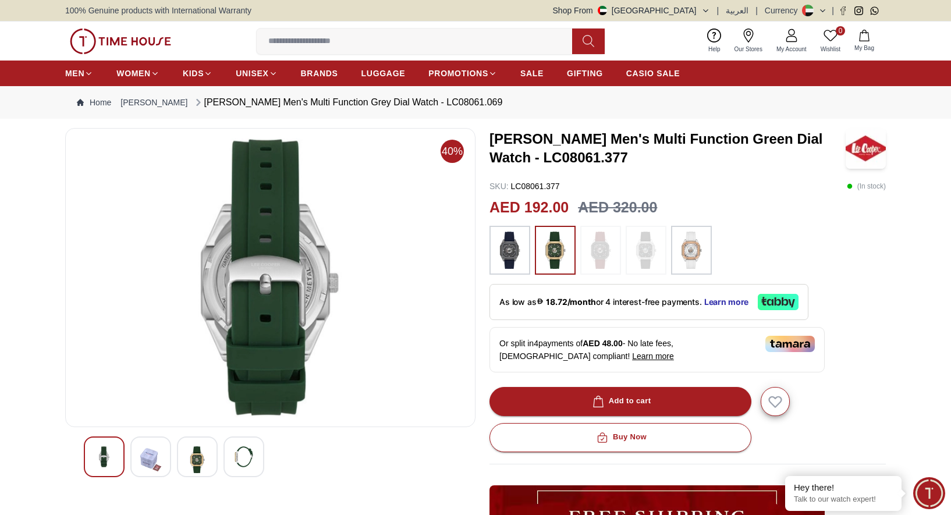
click at [98, 454] on img at bounding box center [104, 456] width 21 height 21
click at [194, 454] on img at bounding box center [197, 459] width 21 height 27
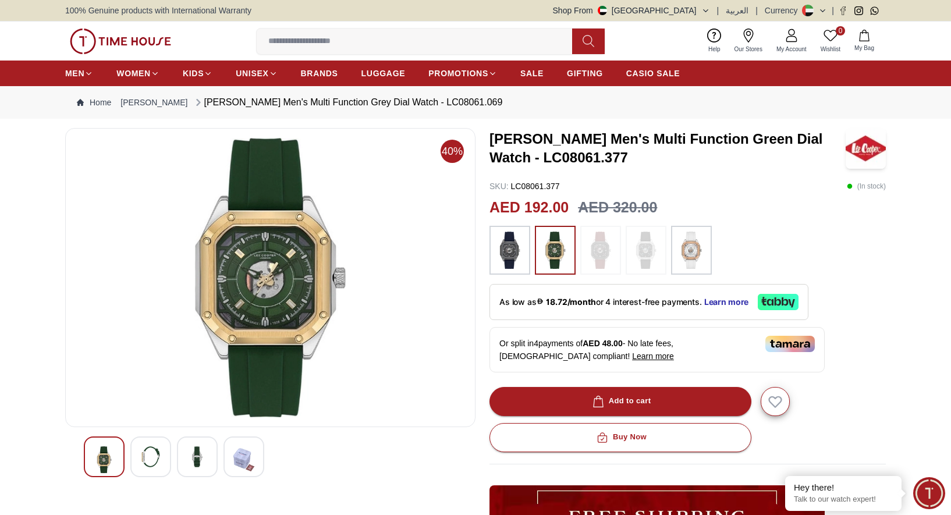
click at [504, 250] on img at bounding box center [509, 250] width 29 height 37
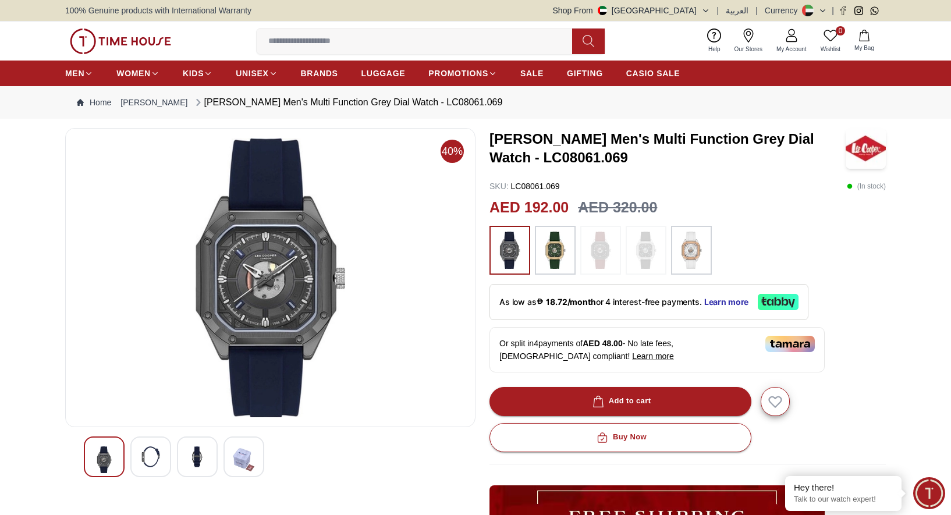
click at [695, 252] on img at bounding box center [691, 250] width 29 height 37
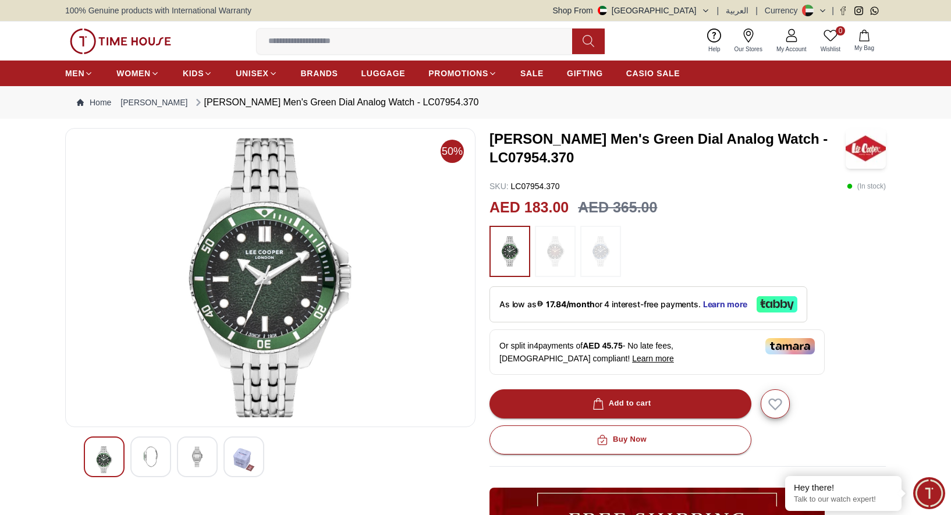
click at [133, 456] on div at bounding box center [150, 456] width 41 height 41
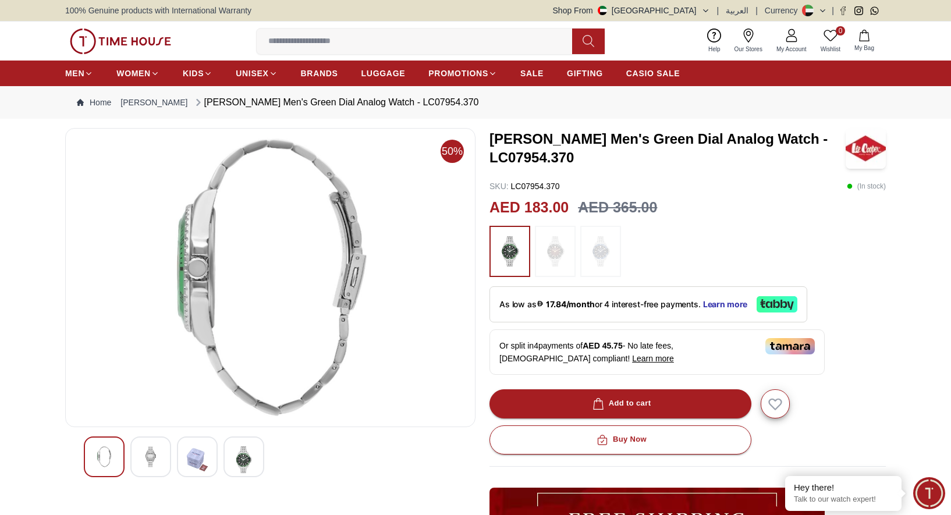
click at [115, 454] on div at bounding box center [104, 456] width 41 height 41
click at [161, 454] on img at bounding box center [150, 456] width 21 height 21
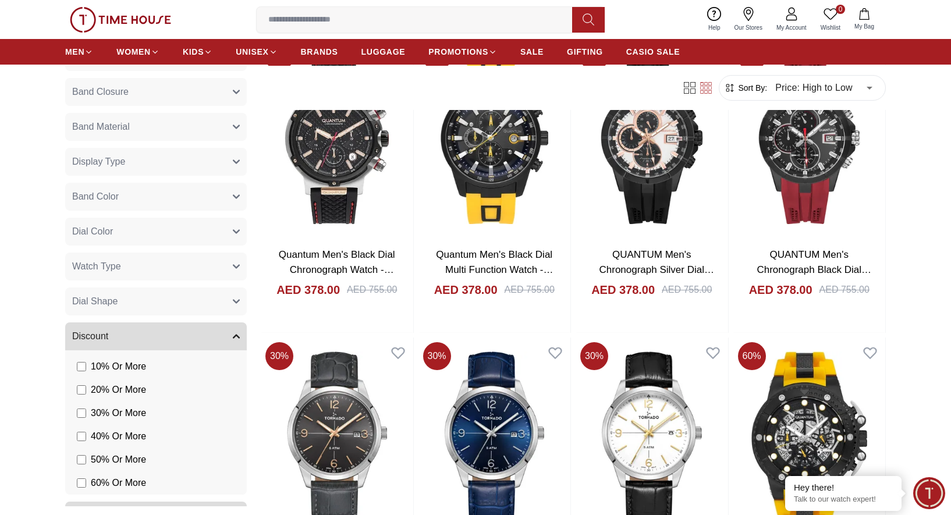
scroll to position [418, 0]
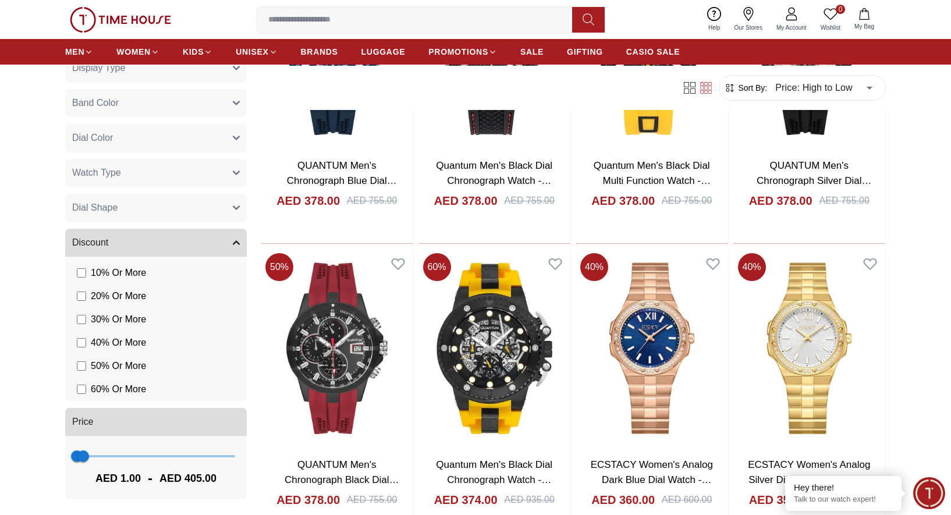
scroll to position [831, 0]
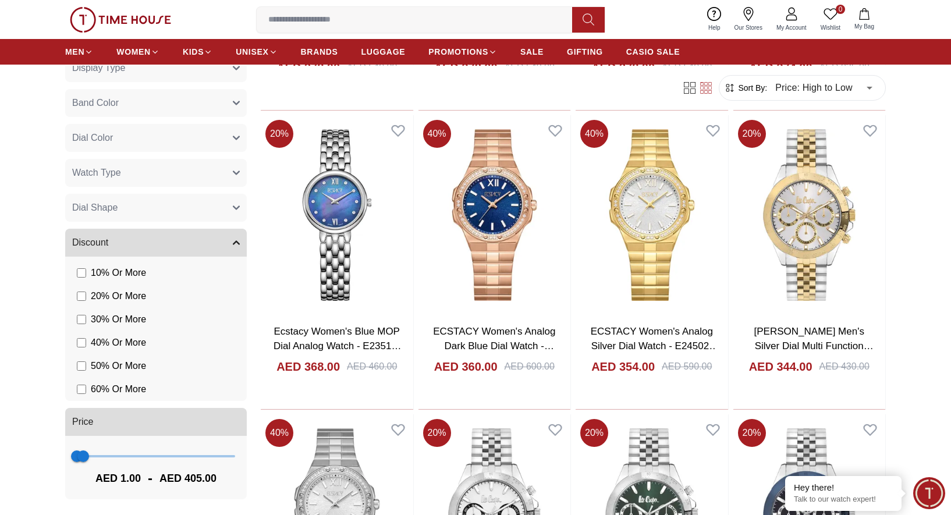
scroll to position [1568, 0]
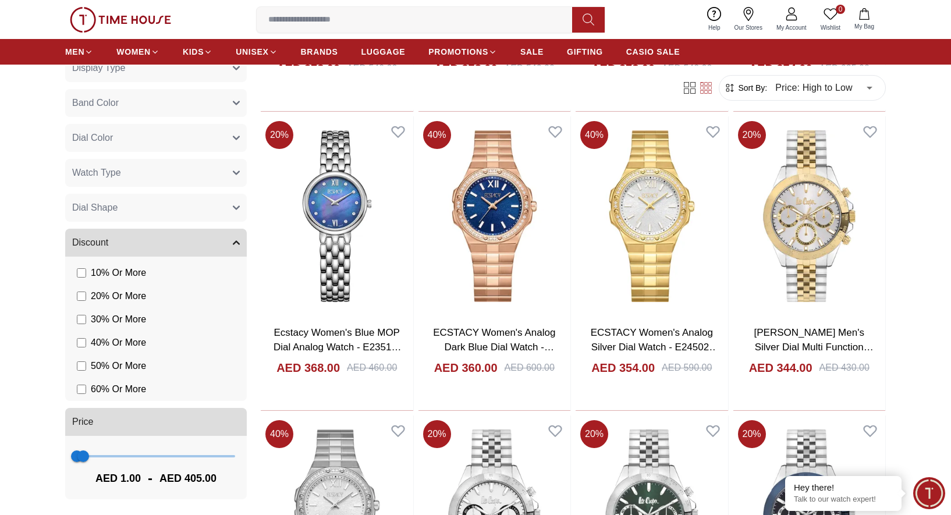
click at [826, 81] on body "100% Genuine products with International Warranty Shop From [GEOGRAPHIC_DATA] |…" at bounding box center [475, 401] width 951 height 3938
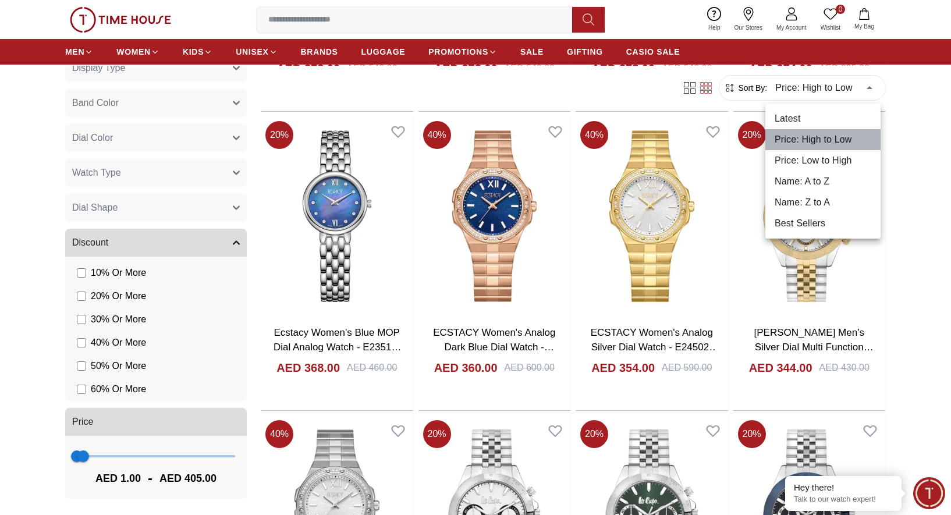
click at [833, 137] on li "Price: High to Low" at bounding box center [822, 139] width 115 height 21
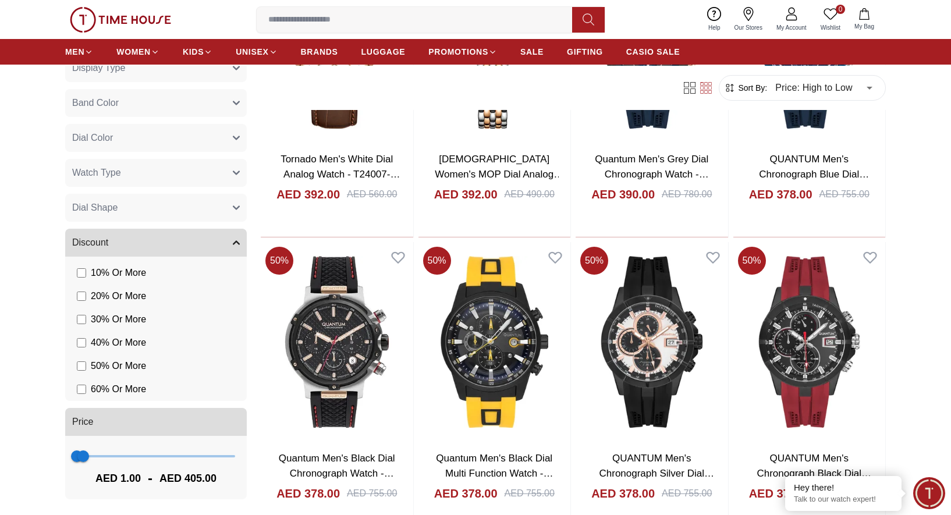
scroll to position [0, 0]
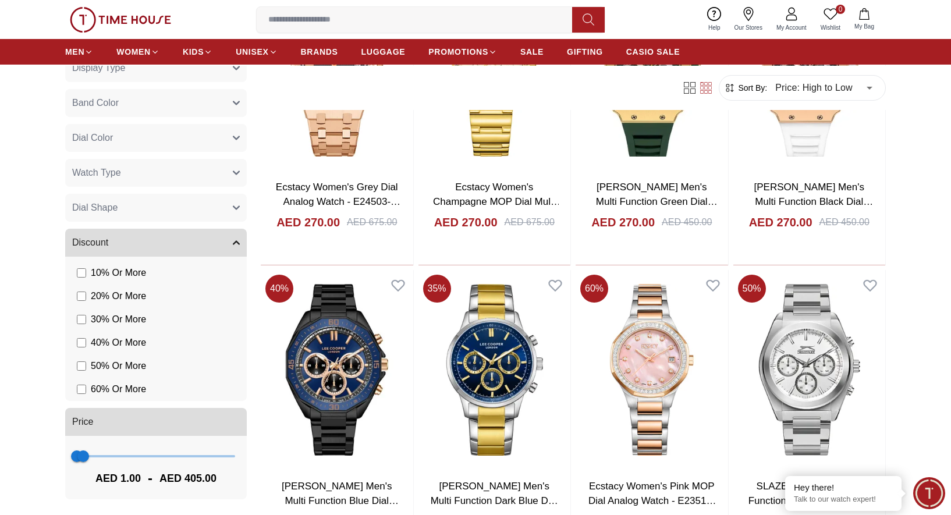
scroll to position [3666, 0]
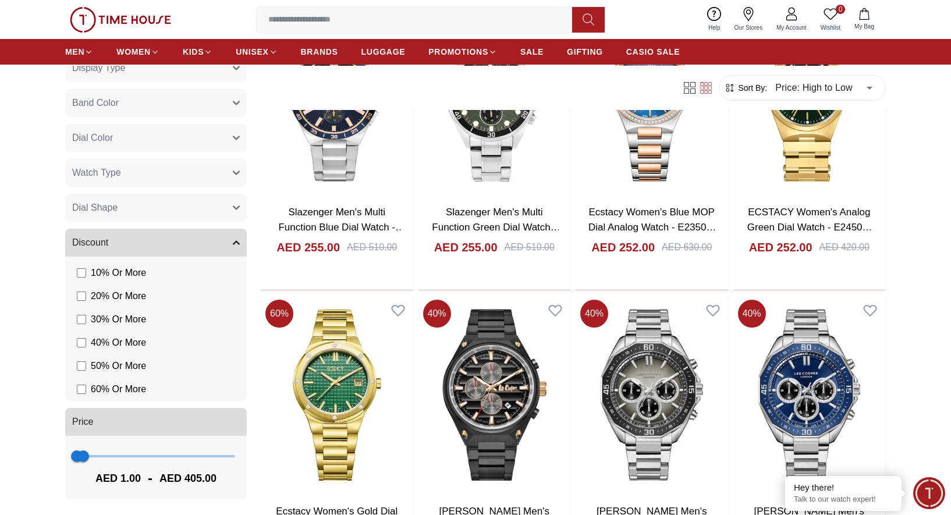
scroll to position [5125, 0]
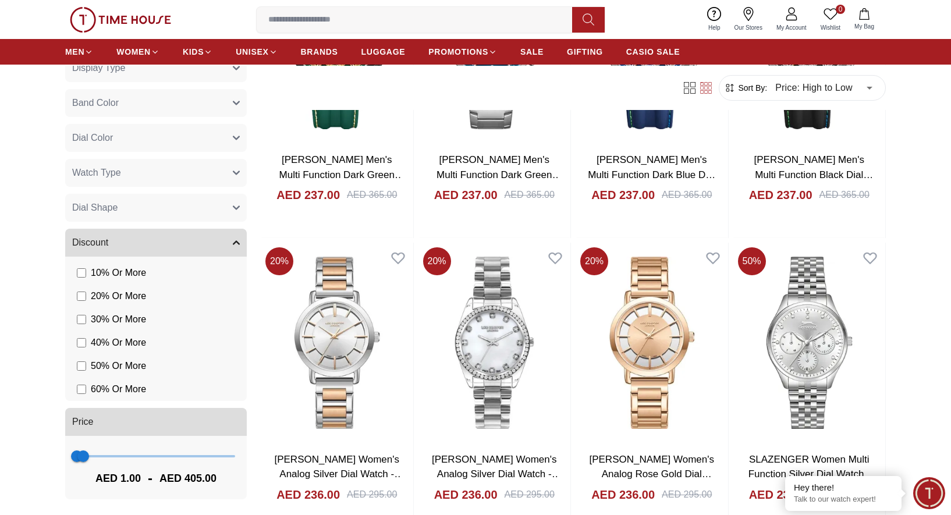
scroll to position [6630, 0]
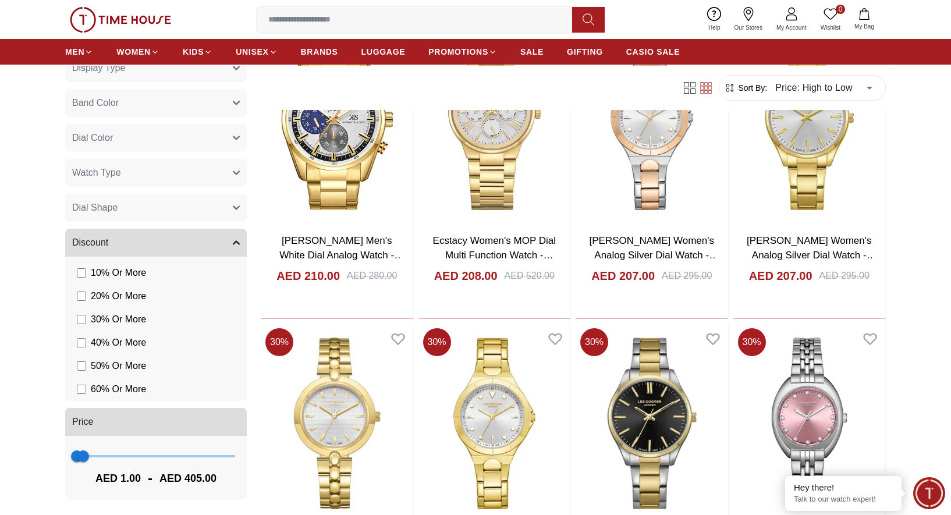
scroll to position [8898, 0]
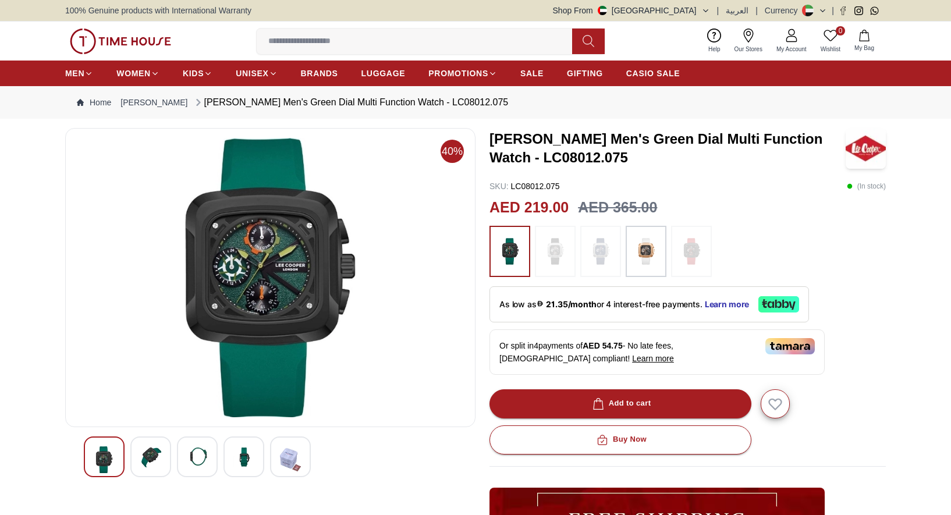
click at [151, 447] on img at bounding box center [150, 456] width 21 height 21
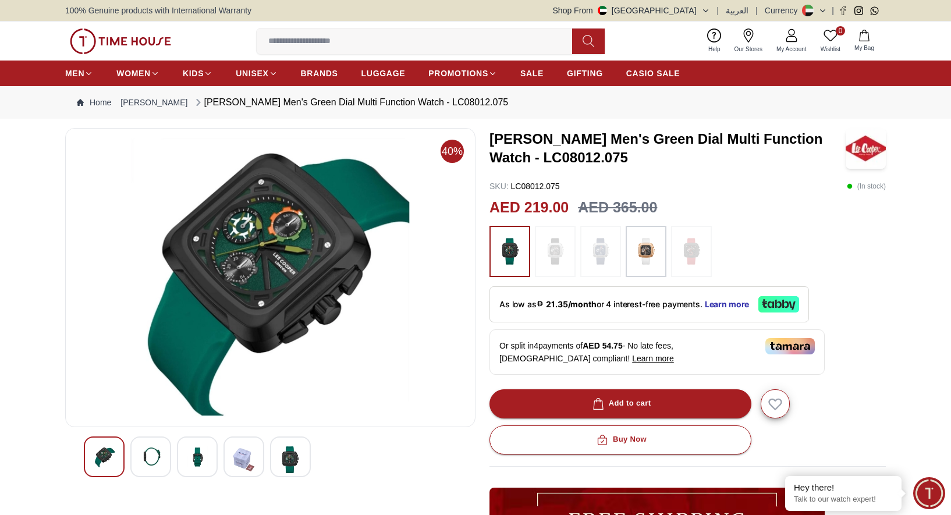
click at [200, 456] on img at bounding box center [197, 456] width 21 height 21
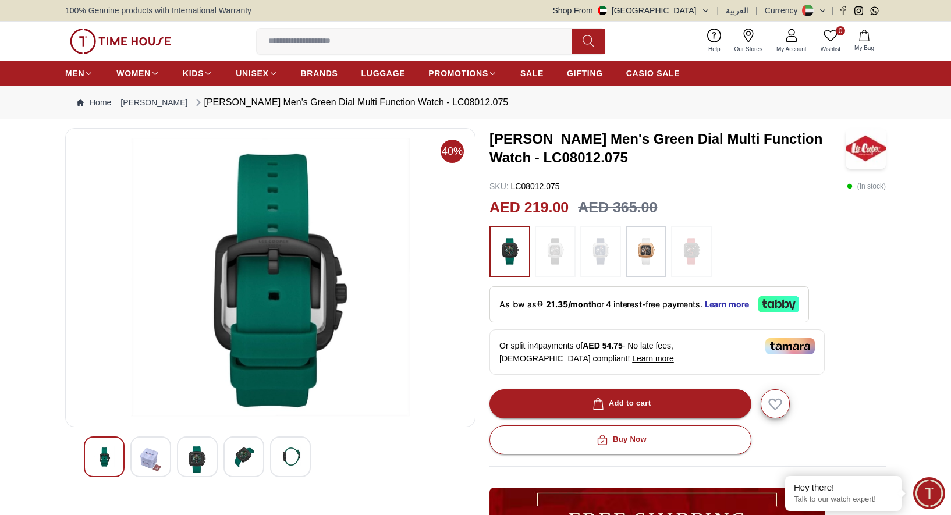
click at [247, 458] on img at bounding box center [243, 456] width 21 height 21
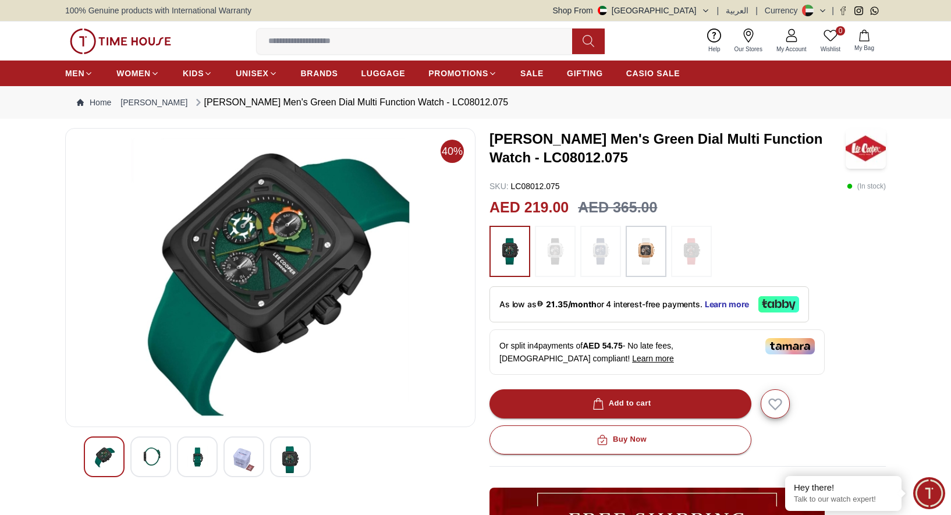
click at [293, 456] on img at bounding box center [290, 459] width 21 height 27
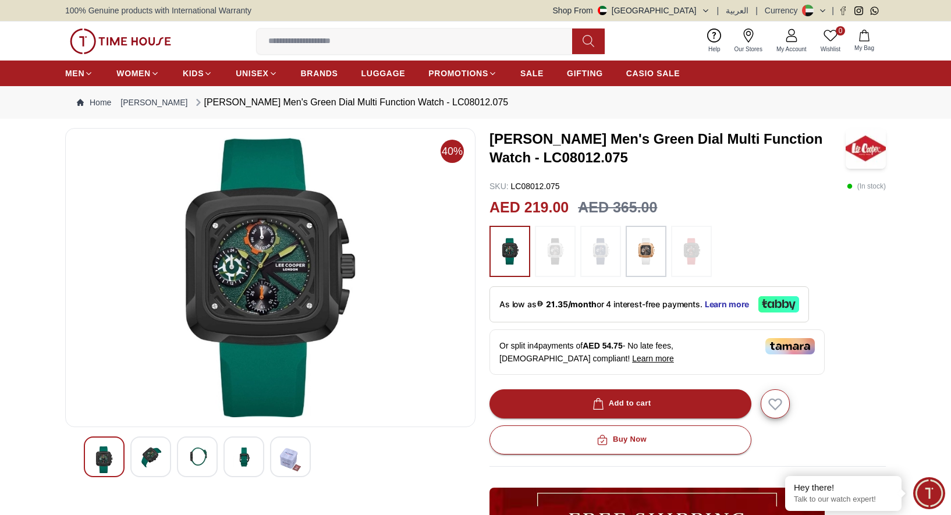
click at [548, 254] on img at bounding box center [555, 252] width 29 height 40
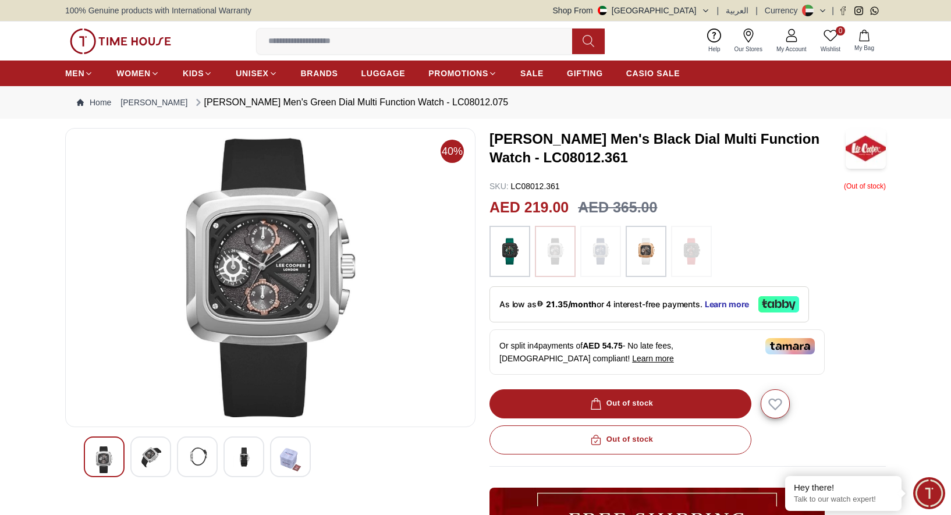
click at [517, 261] on img at bounding box center [509, 252] width 29 height 40
